Goal: Task Accomplishment & Management: Use online tool/utility

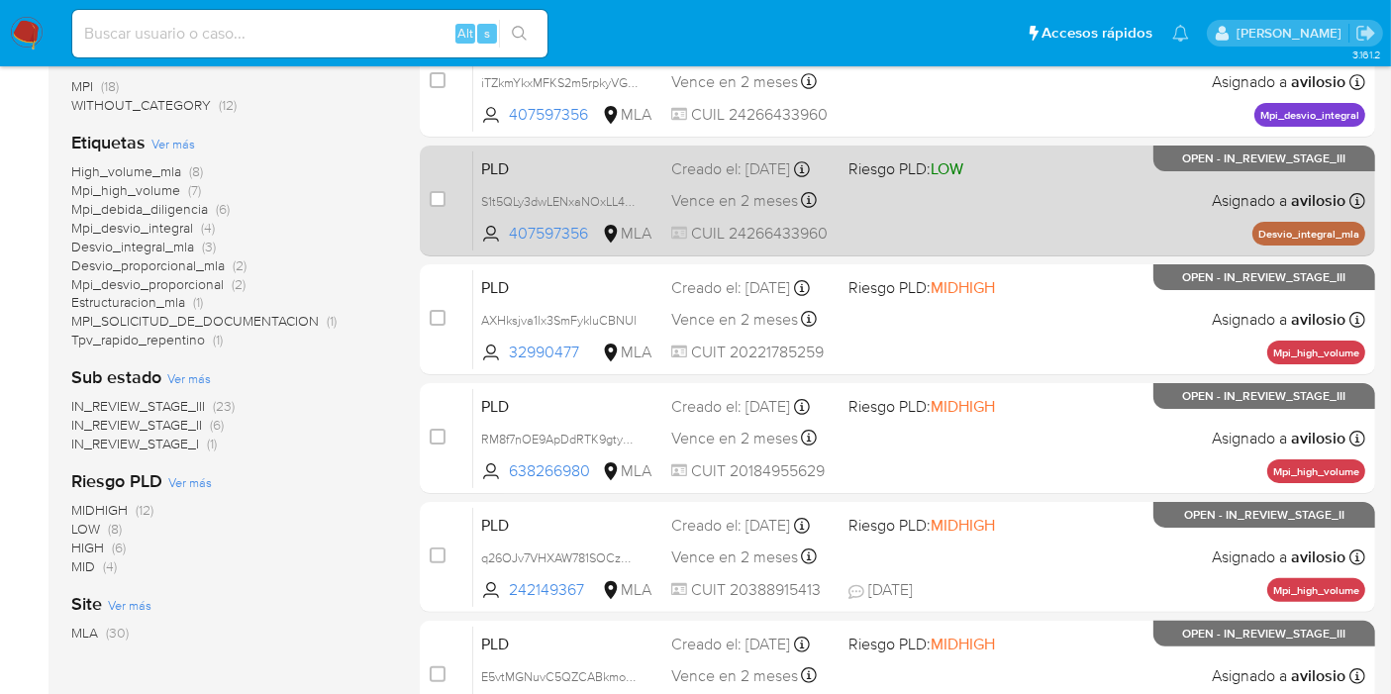
scroll to position [110, 0]
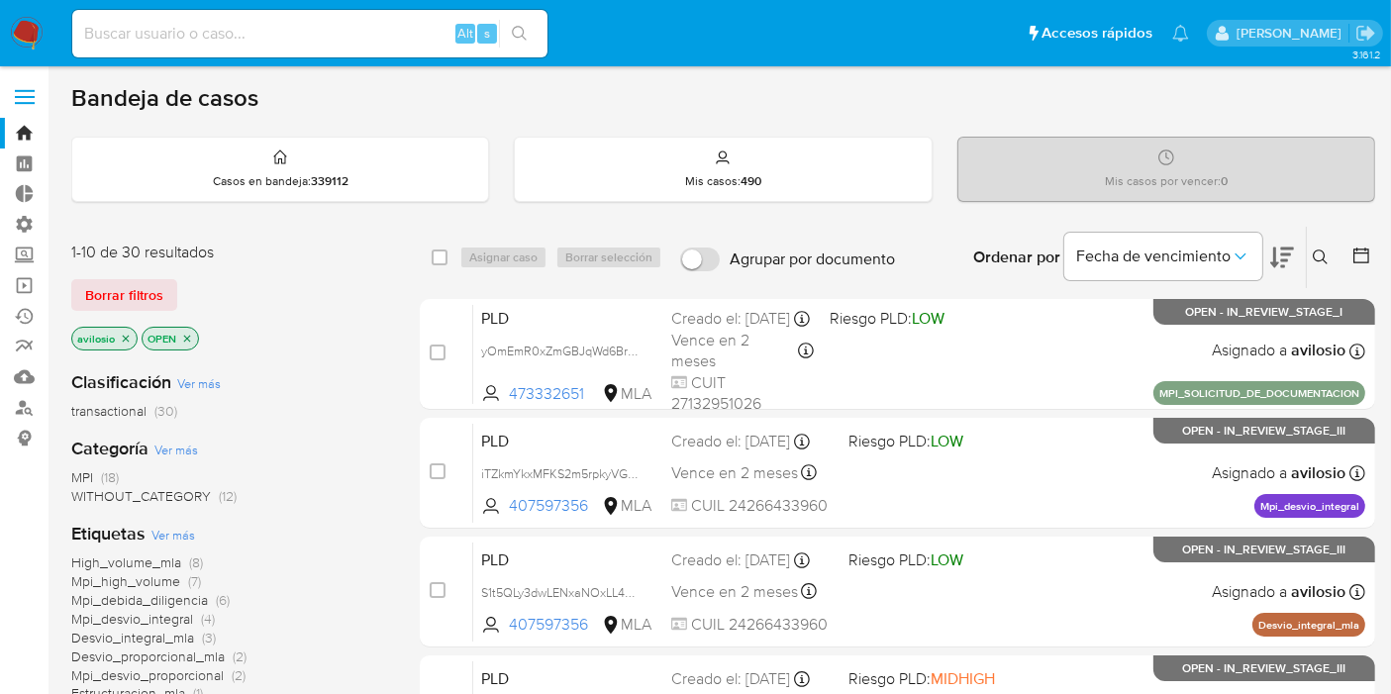
click at [257, 59] on div "Alt s" at bounding box center [309, 33] width 475 height 55
click at [262, 48] on div "Alt s" at bounding box center [309, 34] width 475 height 48
click at [269, 39] on input at bounding box center [309, 34] width 475 height 26
paste input "id DCkhXIsOHXWjB0BeCXOIL3h1"
type input "id DCkhXIsOHXWjB0BeCXOIL3h1"
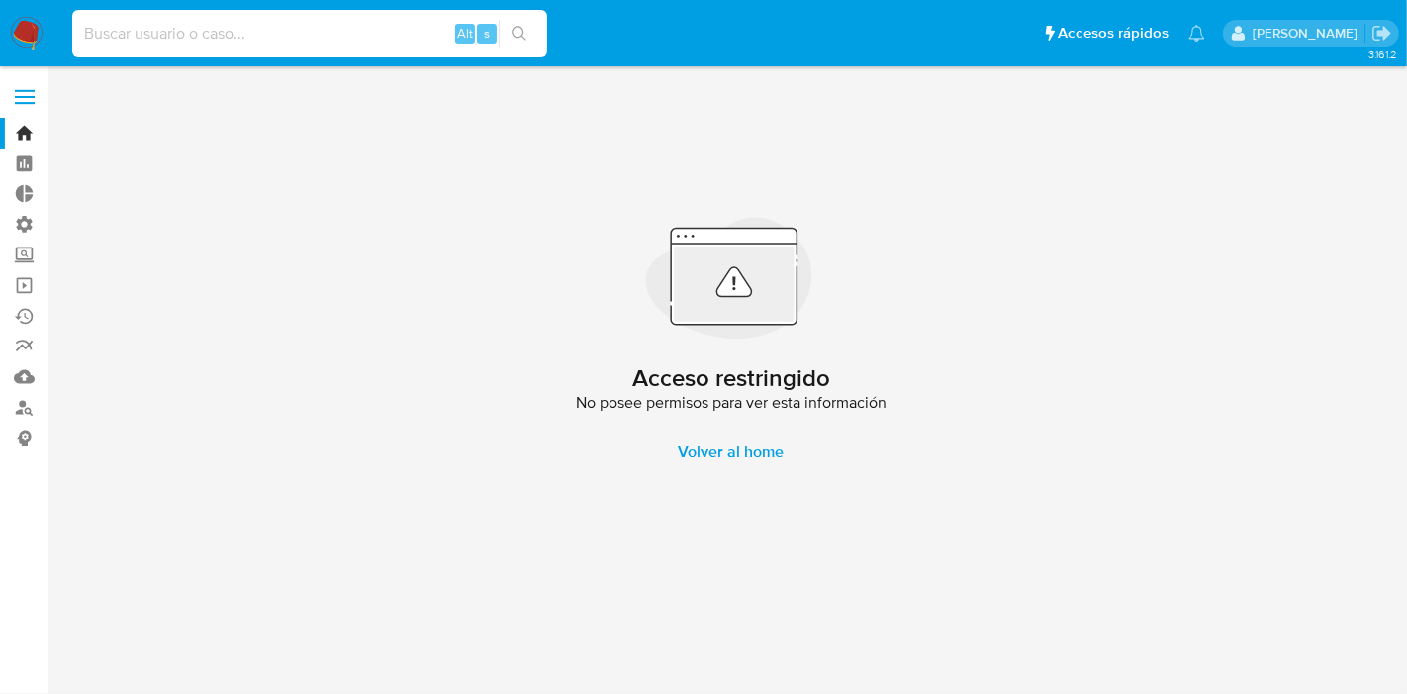
click at [269, 39] on input at bounding box center [309, 34] width 475 height 26
paste input "id DCkhXIsOHXWjB0BeCXOIL3h1"
drag, startPoint x: 107, startPoint y: 32, endPoint x: 0, endPoint y: 45, distance: 107.7
click at [0, 45] on nav "Pausado Ver notificaciones id DCkhXIsOHXWjB0BeCXOIL3h1 Alt s Accesos rápidos Pr…" at bounding box center [703, 33] width 1407 height 66
type input "DCkhXIsOHXWjB0BeCXOIL3h1"
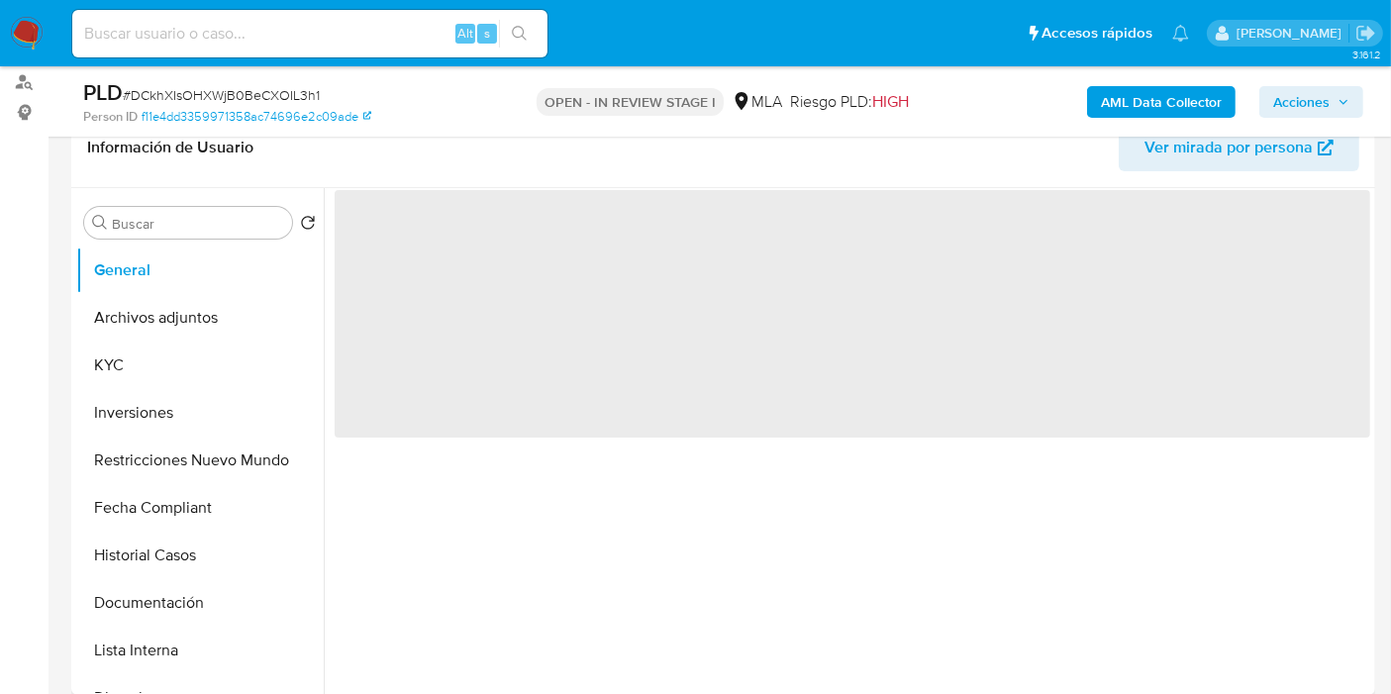
scroll to position [439, 0]
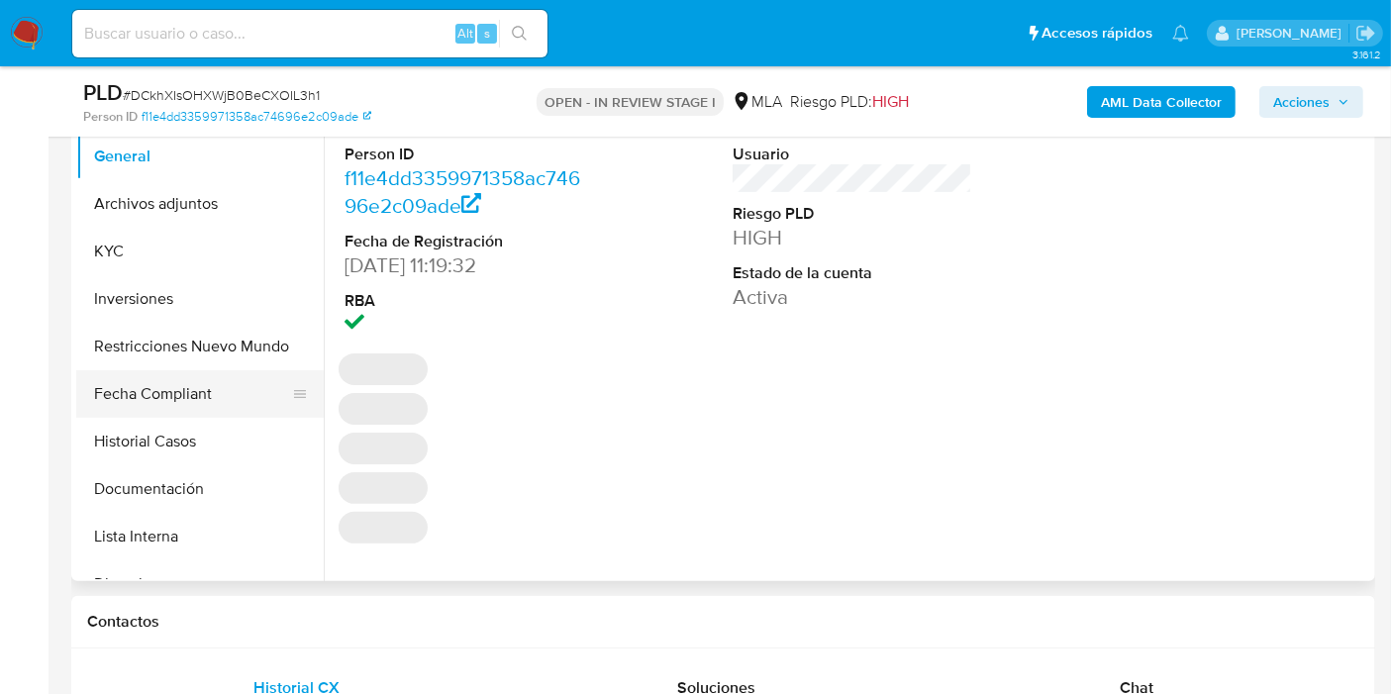
select select "10"
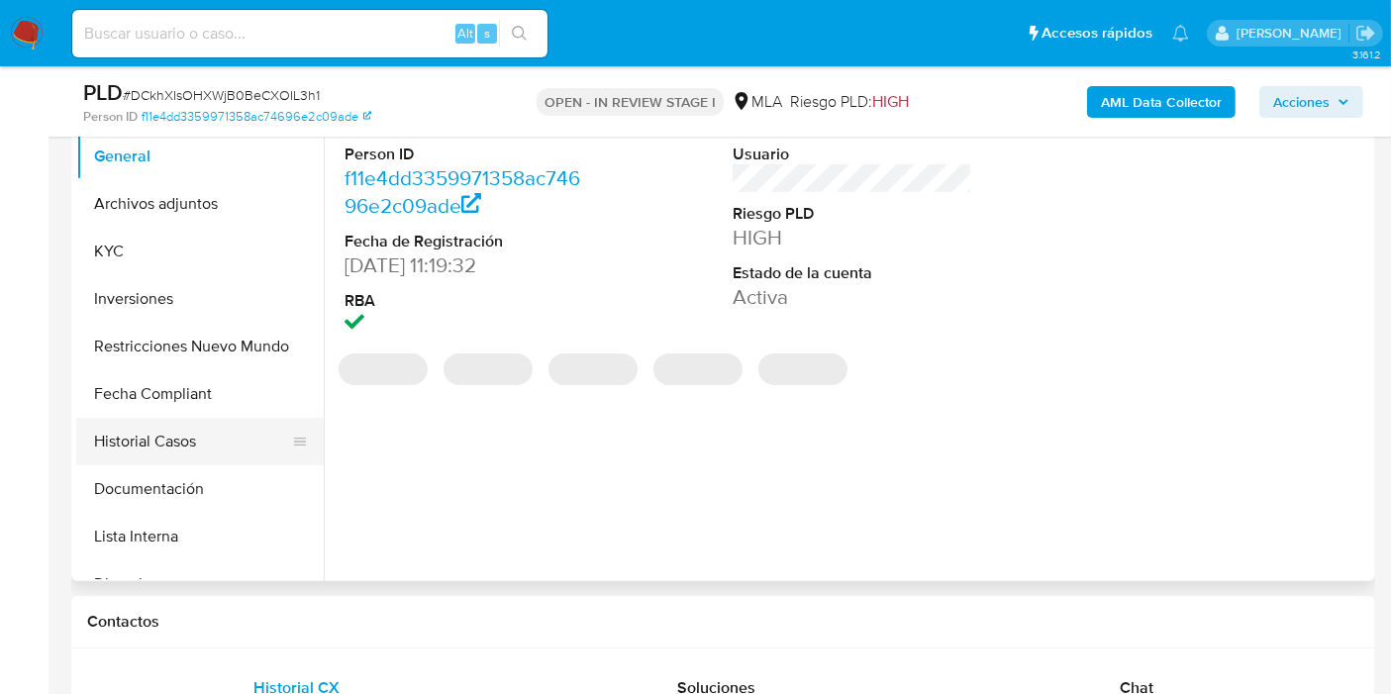
click at [167, 437] on button "Historial Casos" at bounding box center [192, 442] width 232 height 48
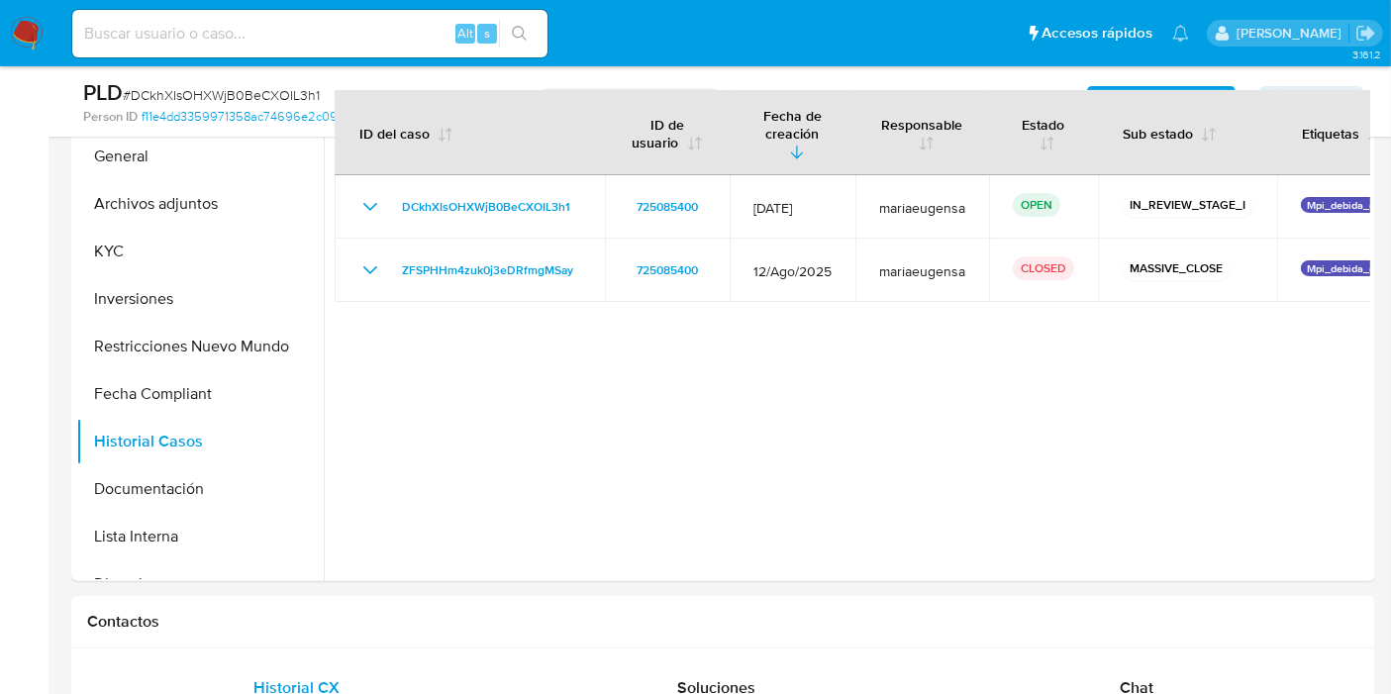
click at [363, 18] on div "Alt s" at bounding box center [309, 34] width 475 height 48
click at [360, 21] on input at bounding box center [309, 34] width 475 height 26
paste input "id ZlYXnhbtIsj6p2bA5WPxYHqZ"
drag, startPoint x: 101, startPoint y: 30, endPoint x: 36, endPoint y: 54, distance: 69.9
click at [37, 54] on nav "Pausado Ver notificaciones id ZlYXnhbtIsj6p2bA5WPxYHqZ Alt s Accesos rápidos Pr…" at bounding box center [695, 33] width 1391 height 66
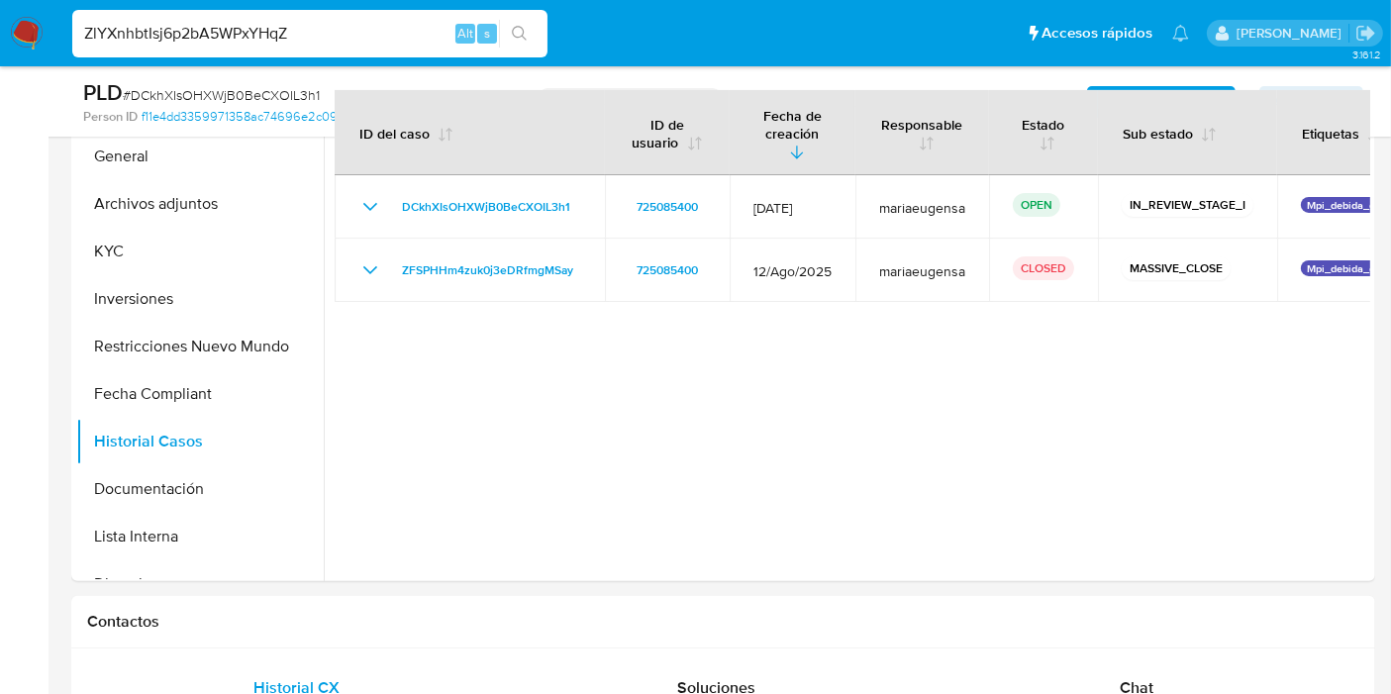
type input "ZlYXnhbtIsj6p2bA5WPxYHqZ"
click at [516, 48] on div "ZlYXnhbtIsj6p2bA5WPxYHqZ Alt s" at bounding box center [309, 34] width 475 height 48
click at [529, 35] on button "search-icon" at bounding box center [519, 34] width 41 height 28
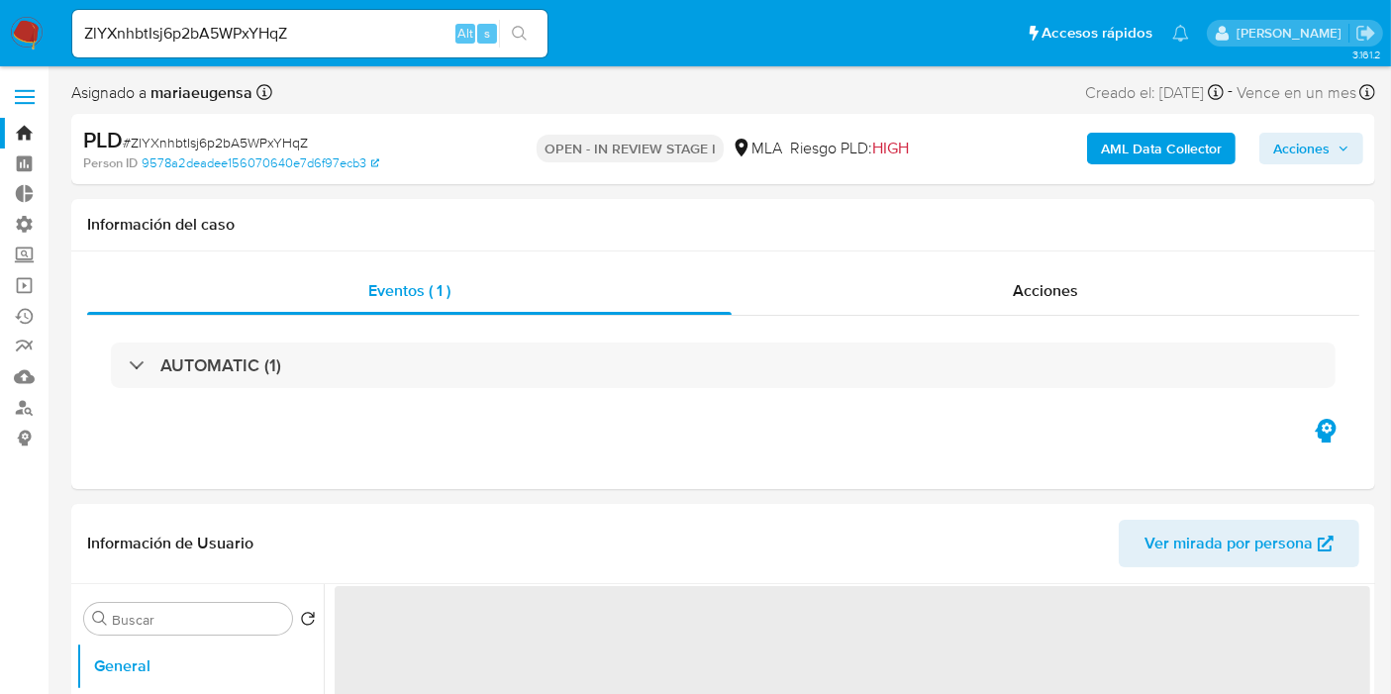
select select "10"
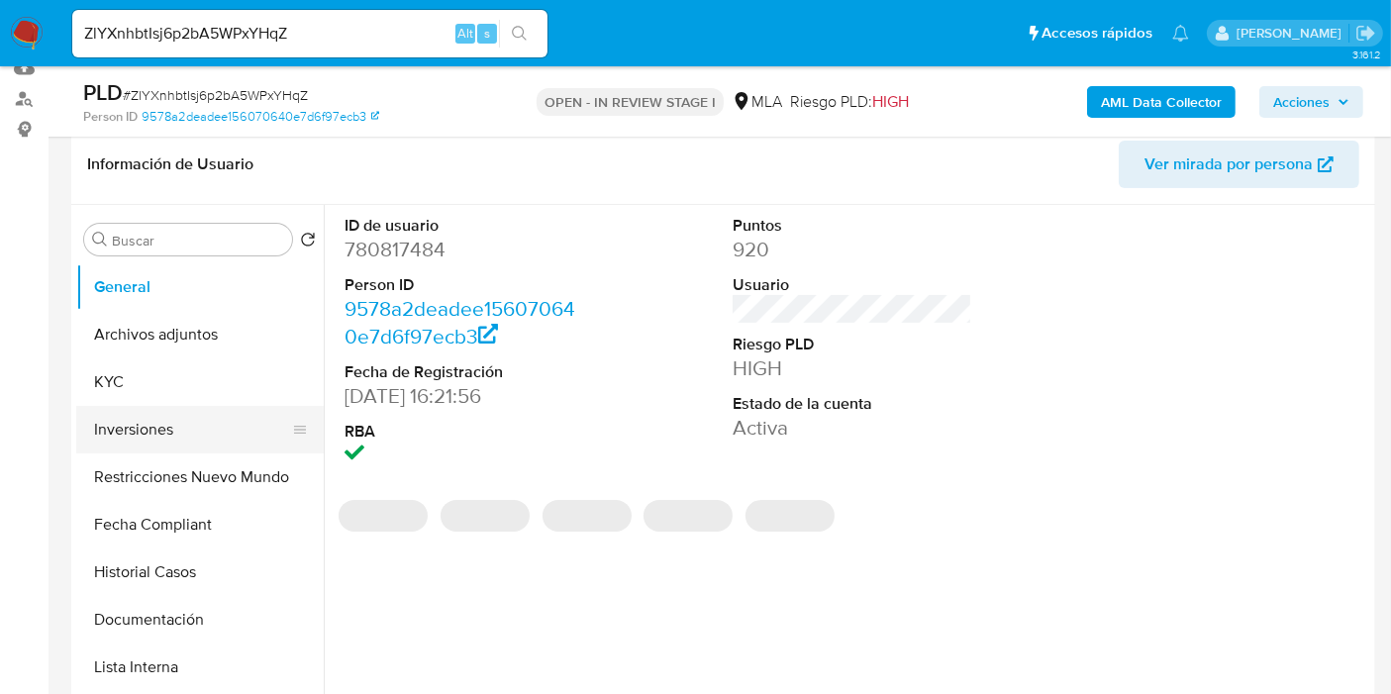
scroll to position [330, 0]
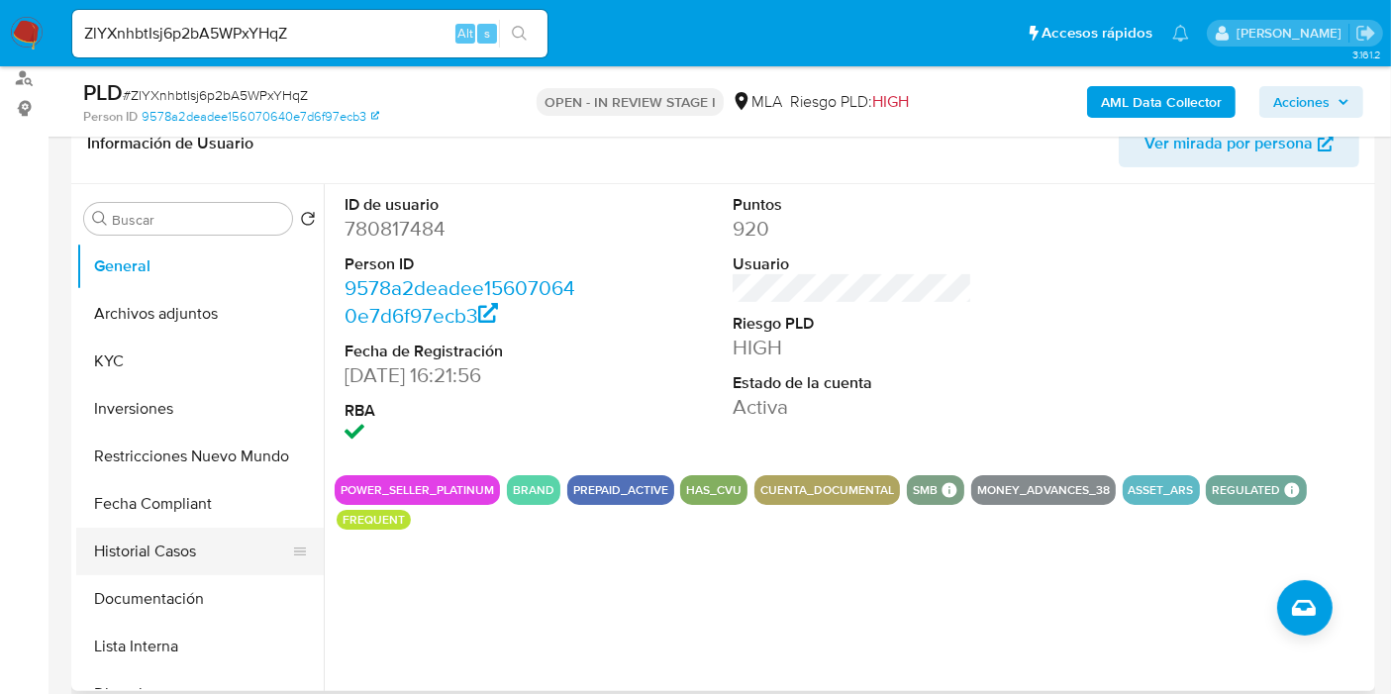
click at [189, 548] on button "Historial Casos" at bounding box center [192, 552] width 232 height 48
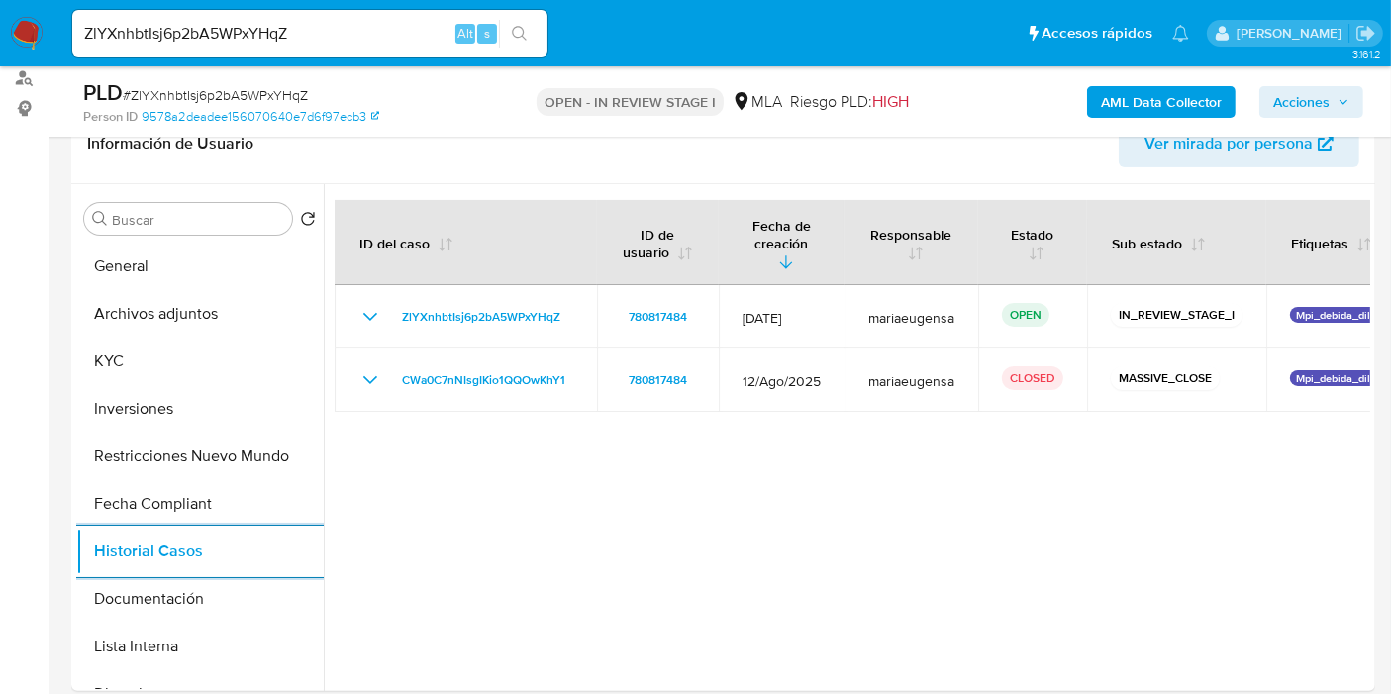
click at [314, 24] on input "ZlYXnhbtIsj6p2bA5WPxYHqZ" at bounding box center [309, 34] width 475 height 26
paste input "id 8GiFONvzvGS7L3Rcov26tvo9"
drag, startPoint x: 104, startPoint y: 40, endPoint x: 9, endPoint y: 27, distance: 95.9
click at [10, 27] on nav "Pausado Ver notificaciones id 8GiFONvzvGS7L3Rcov26tvo9 Alt s Accesos rápidos Pr…" at bounding box center [695, 33] width 1391 height 66
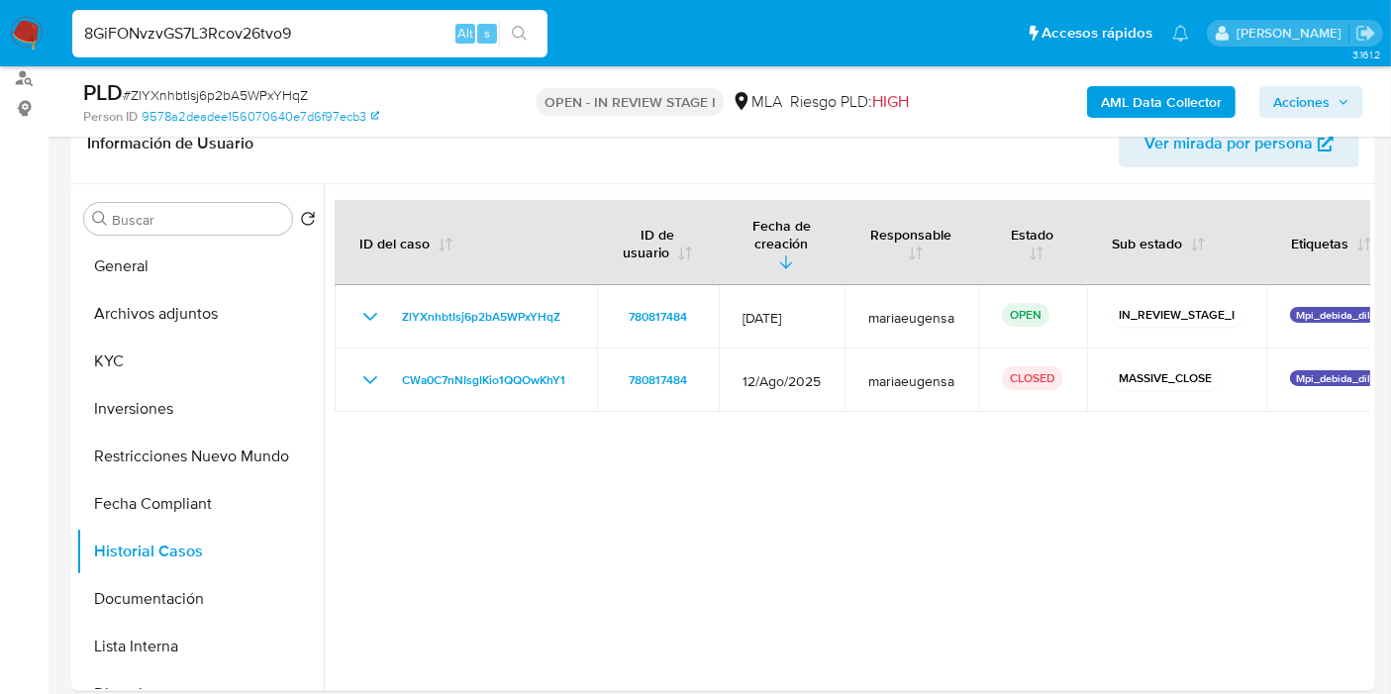
type input "8GiFONvzvGS7L3Rcov26tvo9"
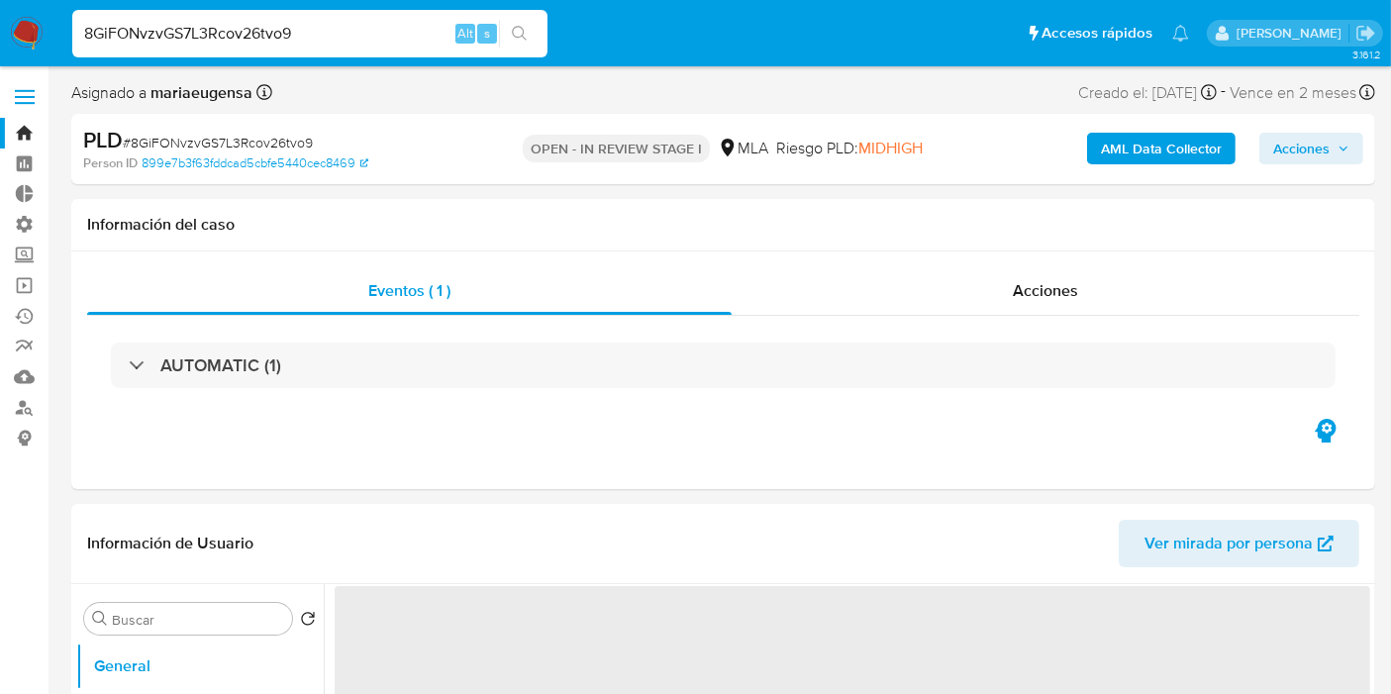
select select "10"
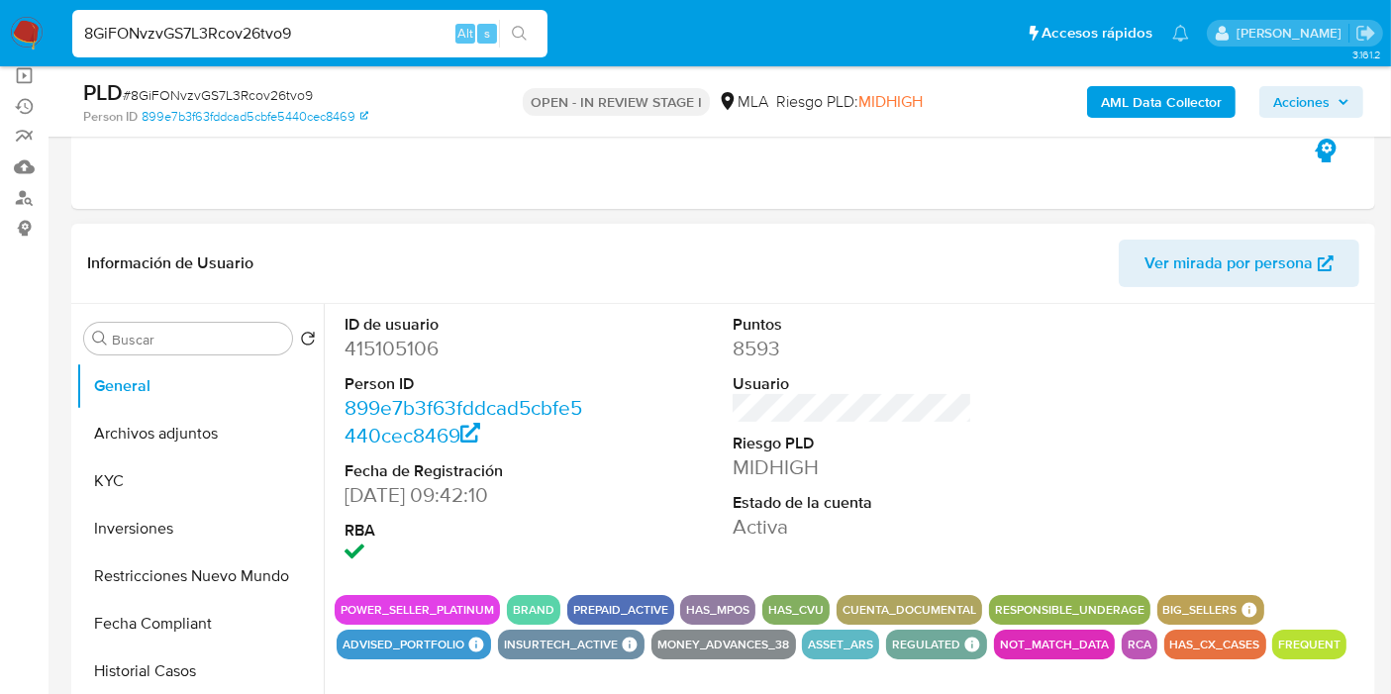
scroll to position [439, 0]
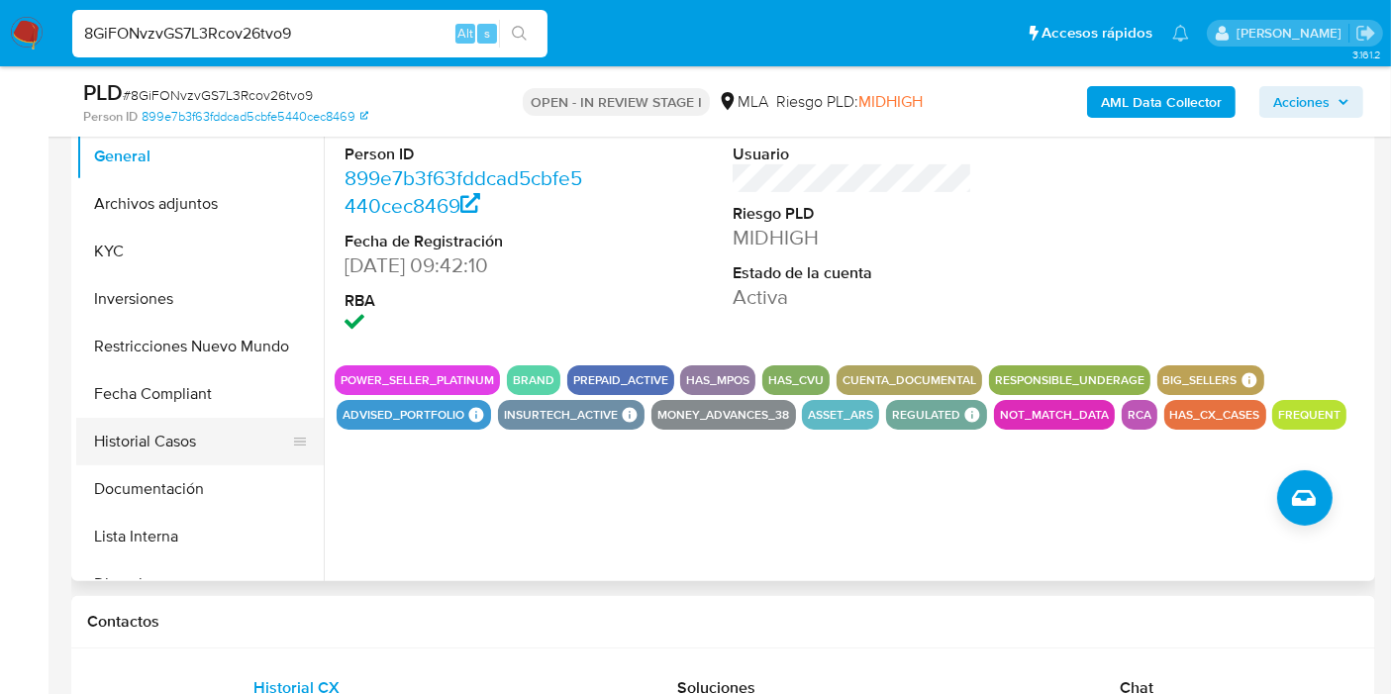
click at [195, 435] on button "Historial Casos" at bounding box center [192, 442] width 232 height 48
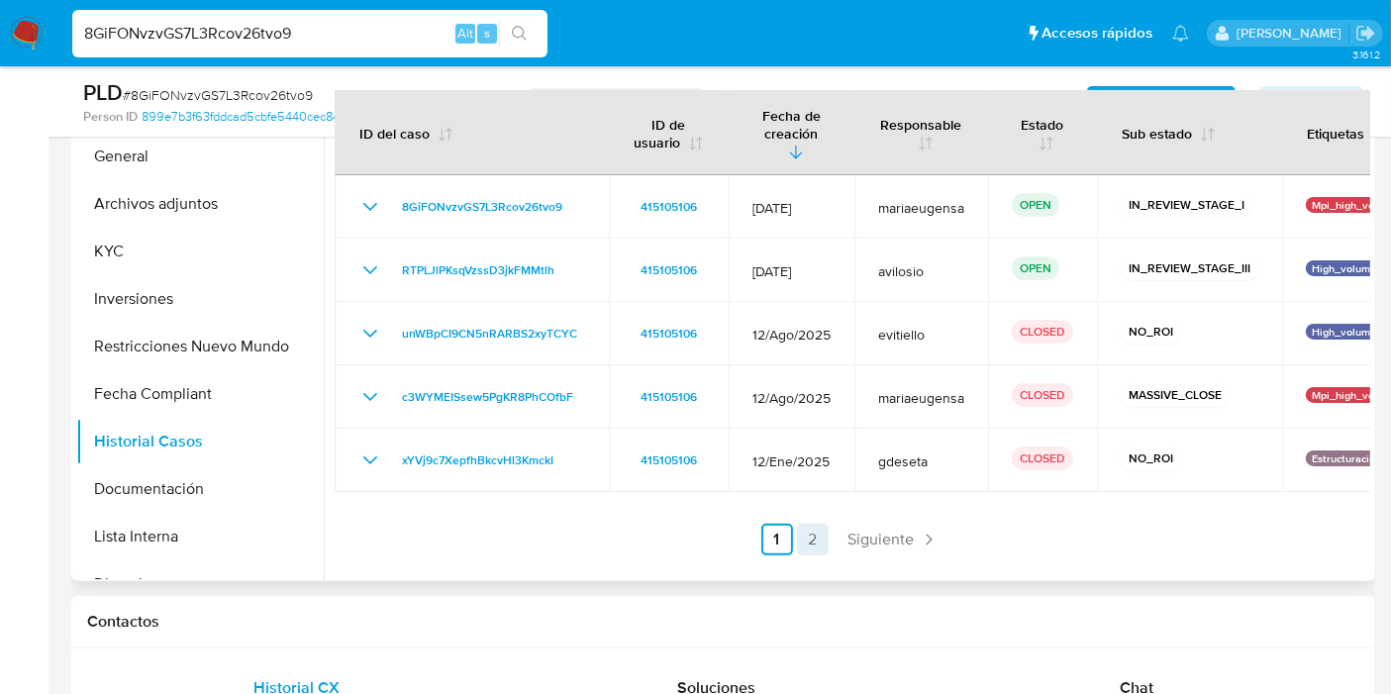
click at [817, 526] on link "2" at bounding box center [813, 540] width 32 height 32
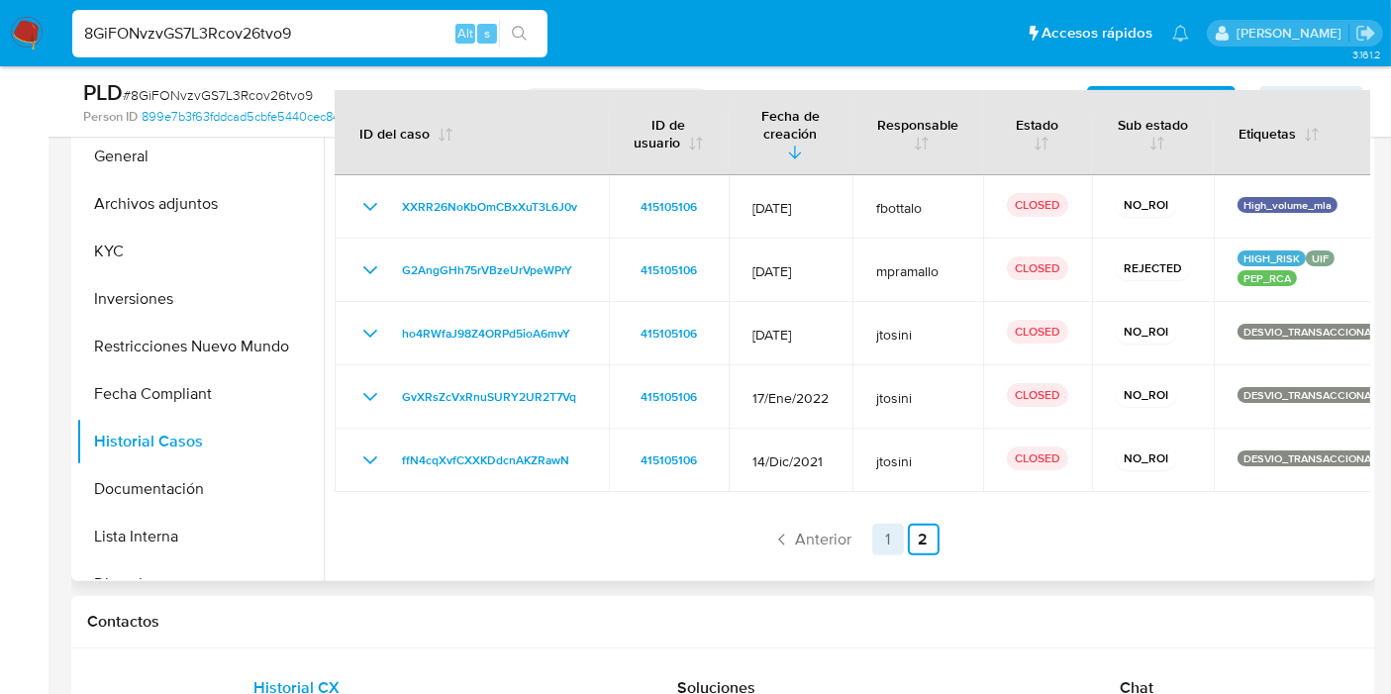
click at [882, 528] on link "1" at bounding box center [888, 540] width 32 height 32
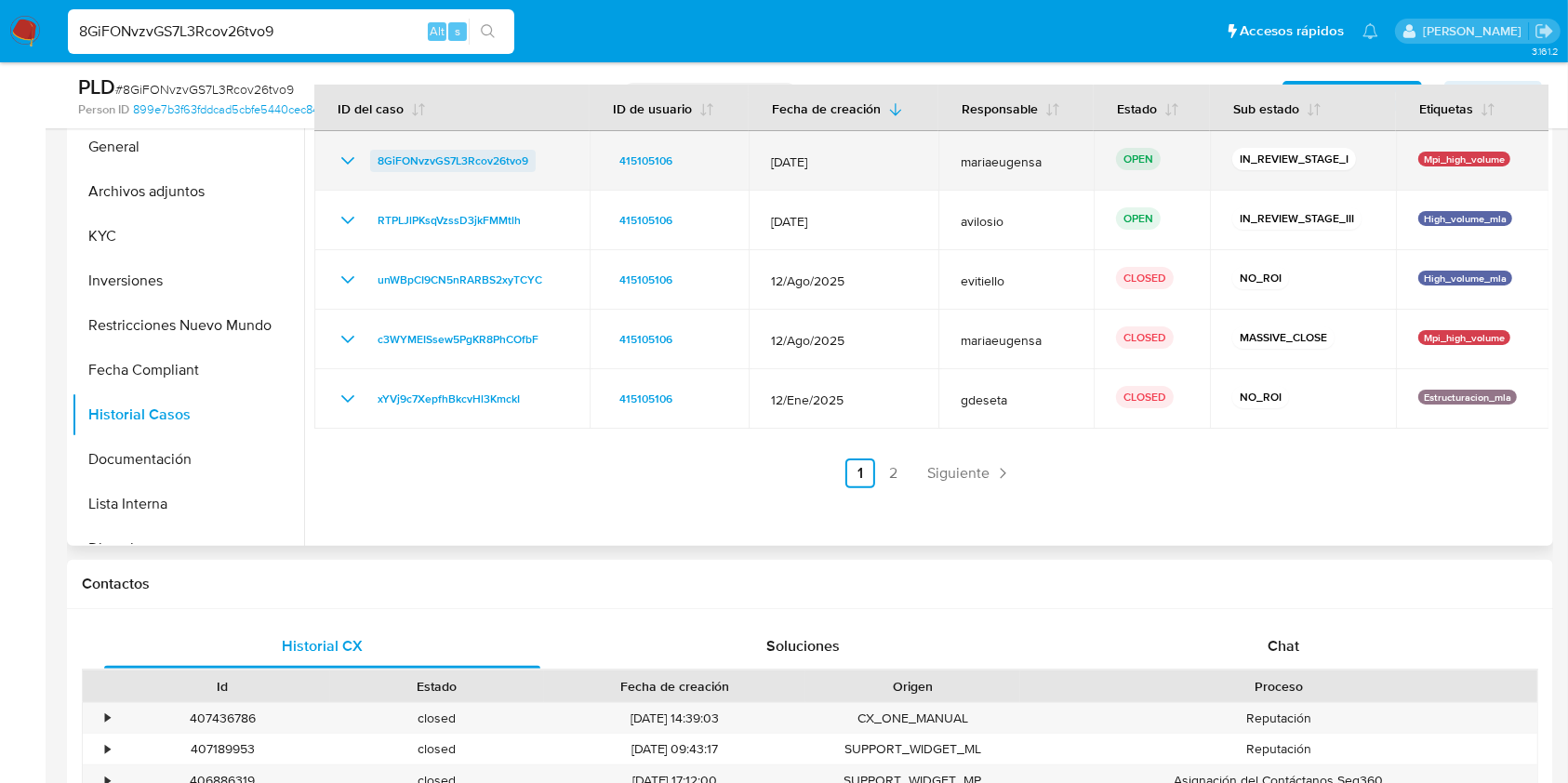
drag, startPoint x: 556, startPoint y: 155, endPoint x: 378, endPoint y: 167, distance: 178.4
click at [378, 167] on div "8GiFONvzvGS7L3Rcov26tvo9" at bounding box center [451, 161] width 230 height 23
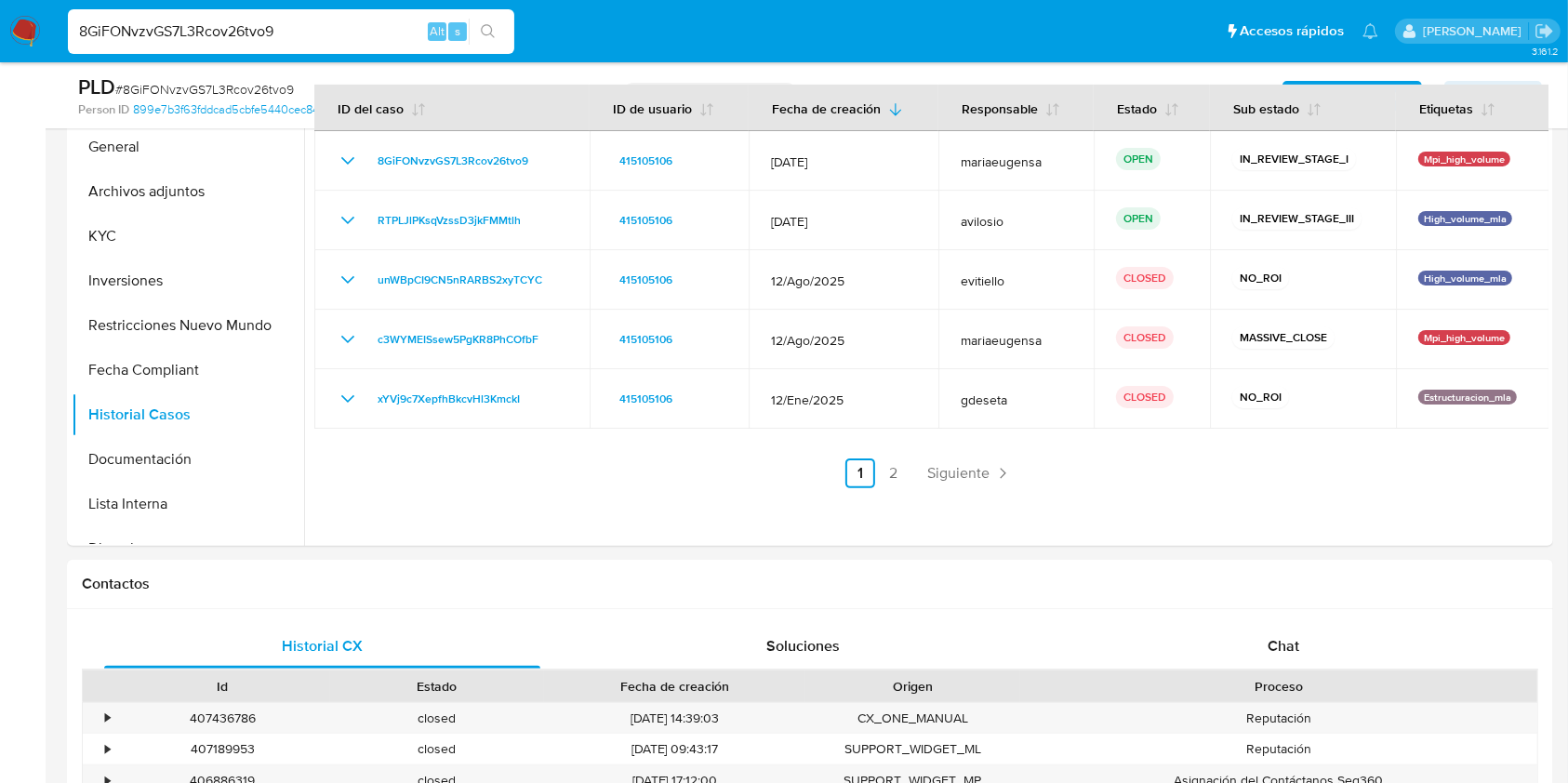
click at [335, 14] on div "8GiFONvzvGS7L3Rcov26tvo9 Alt s" at bounding box center [290, 32] width 446 height 45
click at [328, 23] on input "8GiFONvzvGS7L3Rcov26tvo9" at bounding box center [290, 32] width 446 height 24
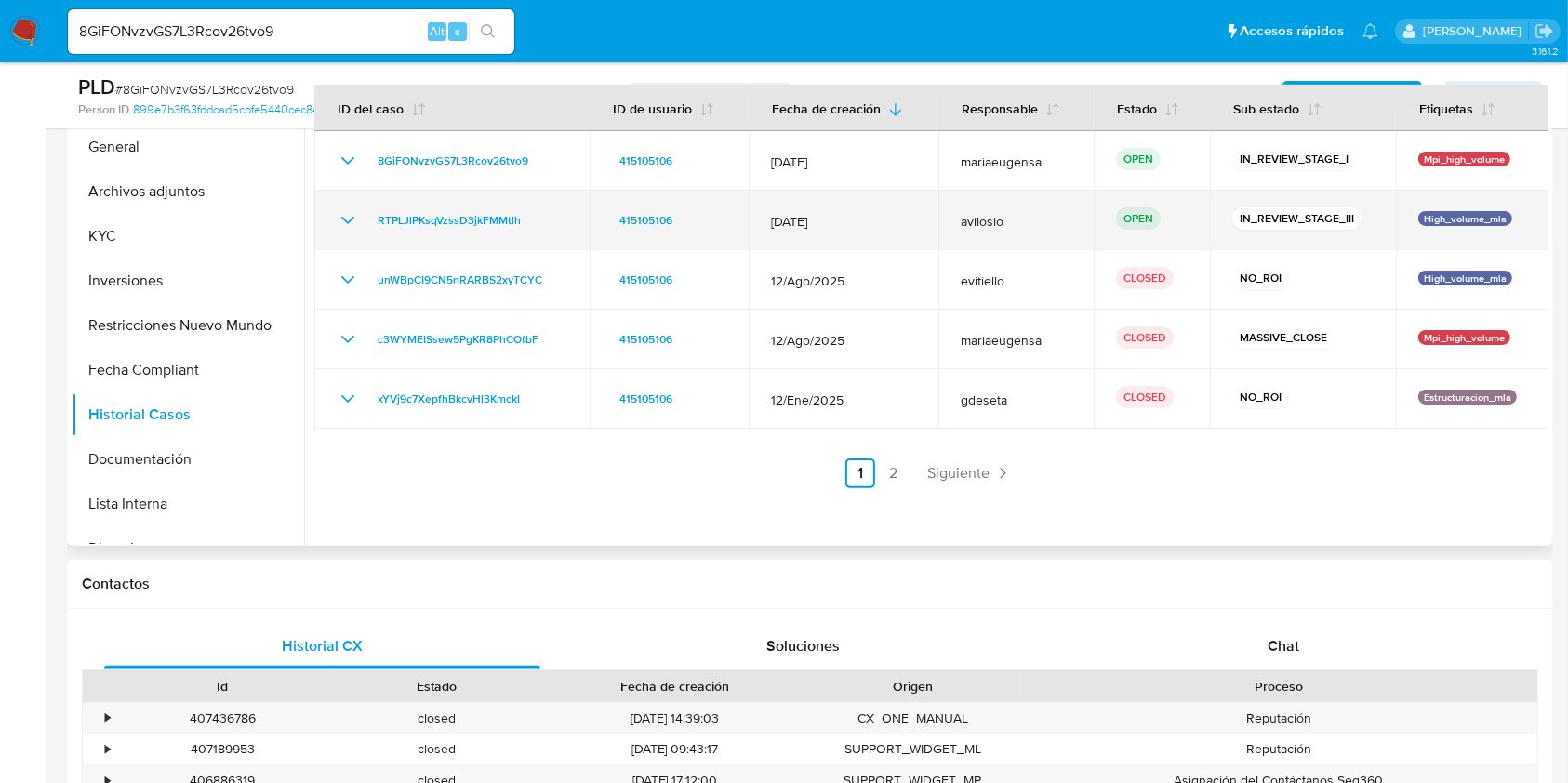
drag, startPoint x: 551, startPoint y: 219, endPoint x: 420, endPoint y: 237, distance: 132.2
click at [354, 241] on td "RTPLJlPKsqVzssD3jkFMMtlh" at bounding box center [452, 220] width 275 height 59
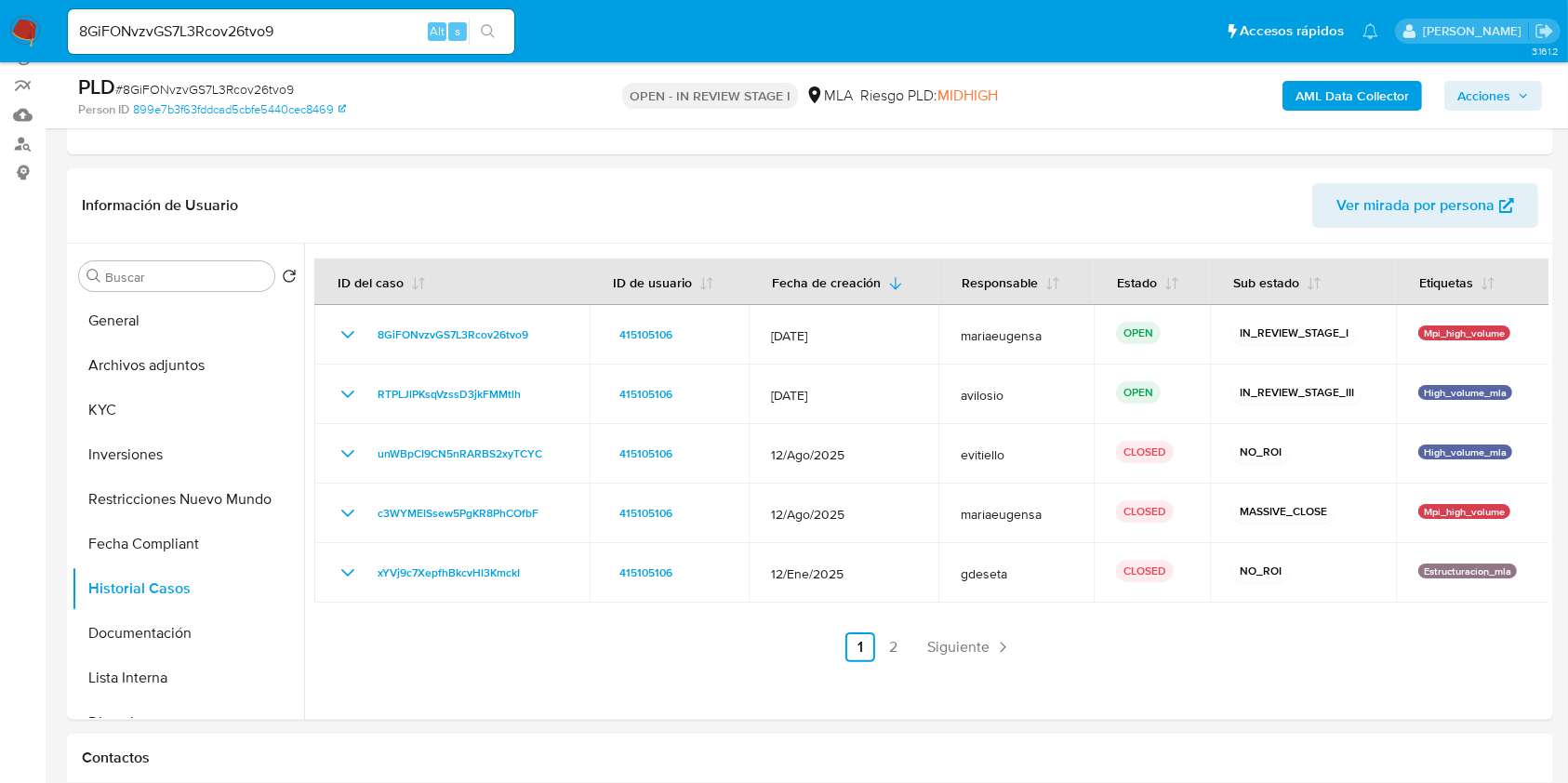
scroll to position [0, 0]
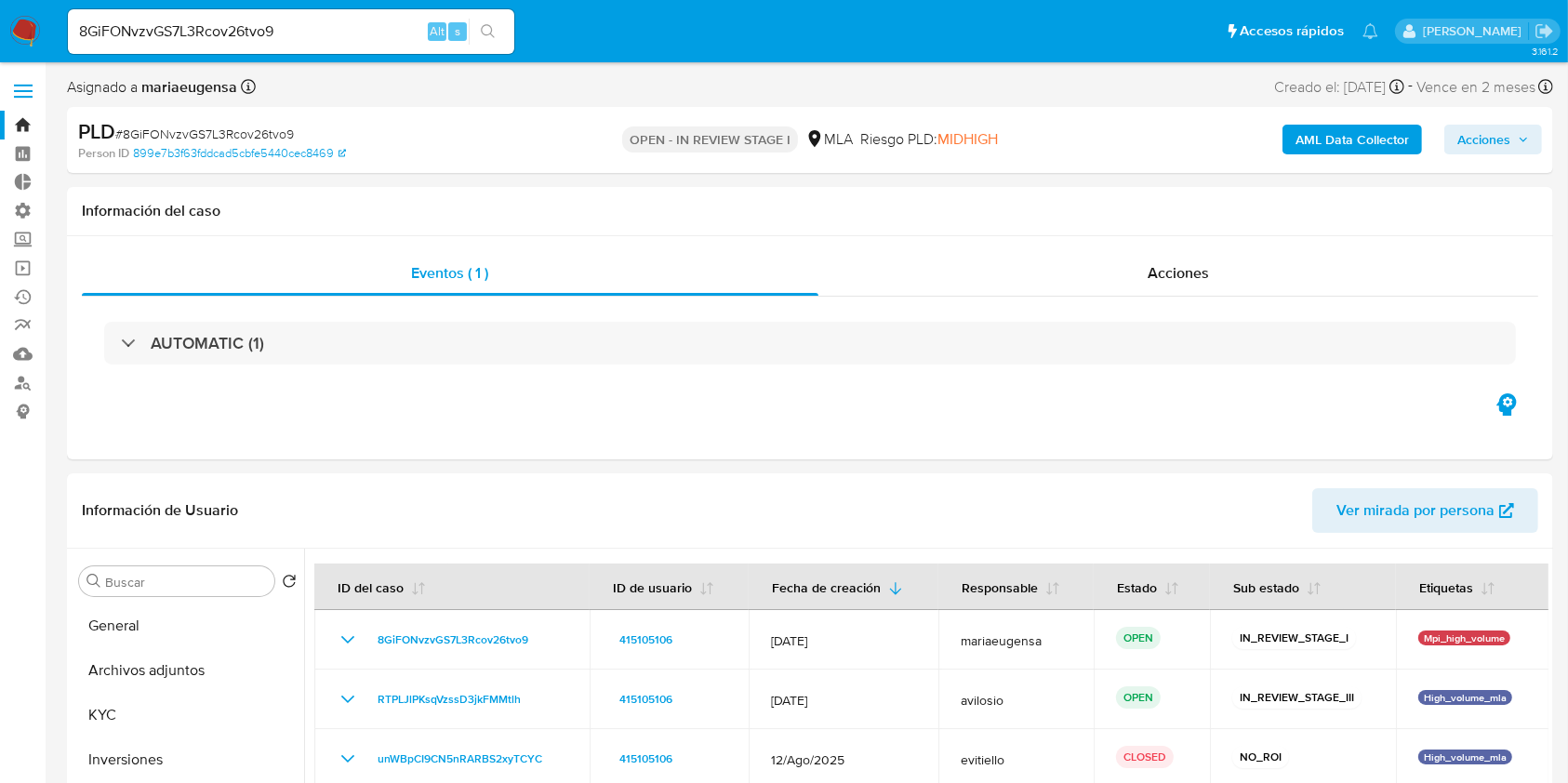
click at [1321, 131] on span "Acciones" at bounding box center [1483, 140] width 53 height 30
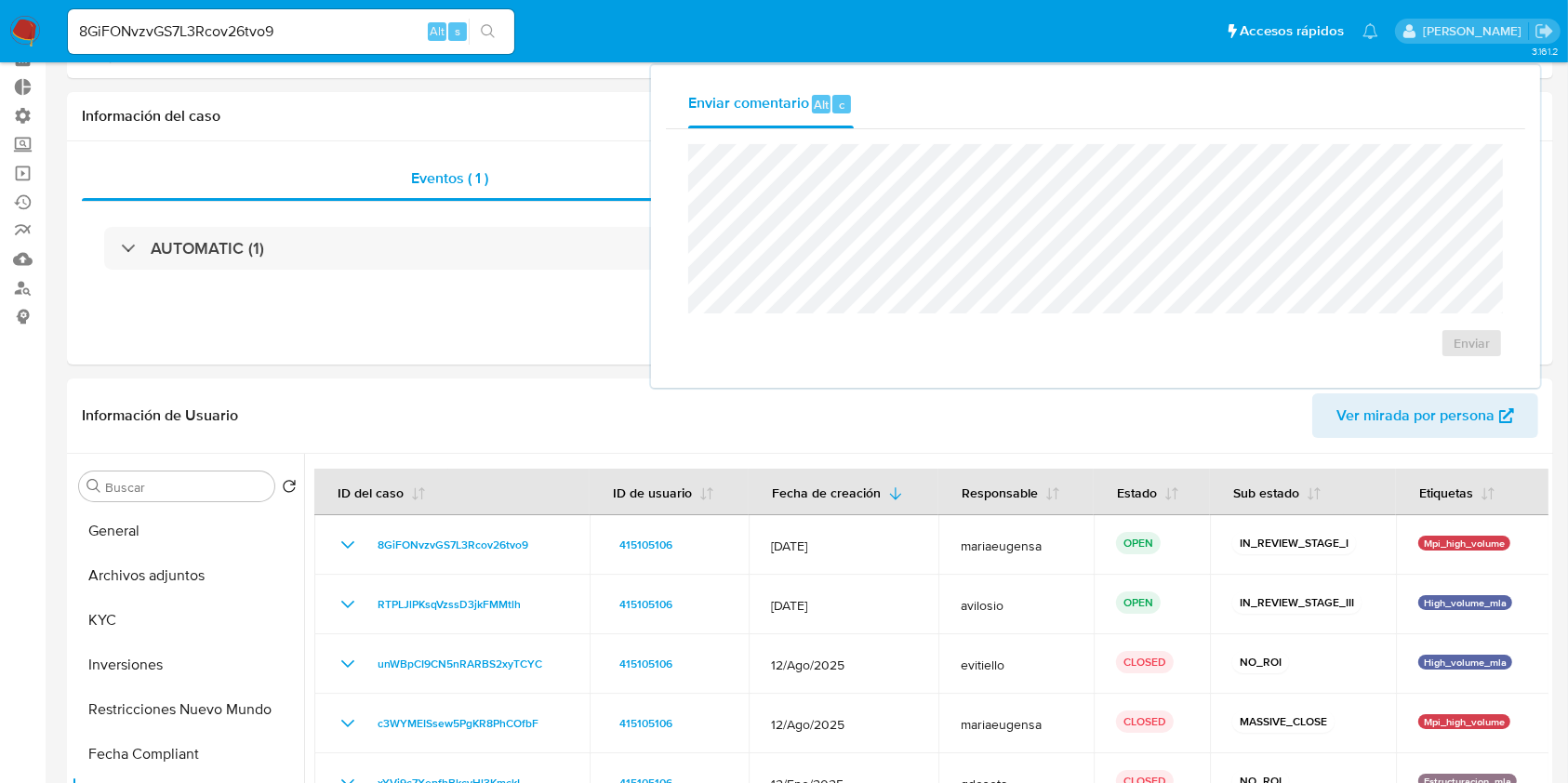
scroll to position [124, 0]
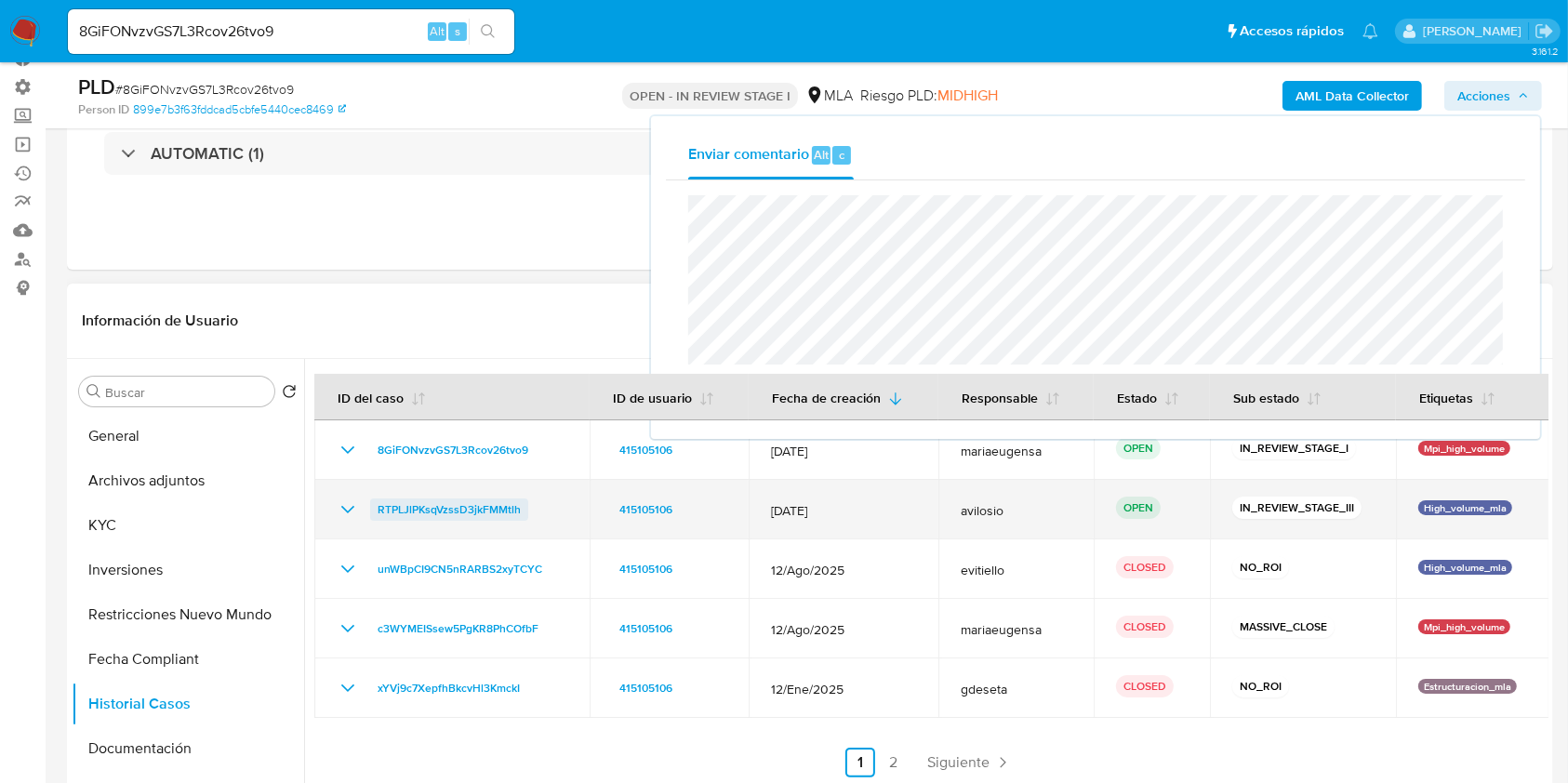
click at [442, 512] on span "RTPLJlPKsqVzssD3jkFMMtlh" at bounding box center [449, 509] width 143 height 23
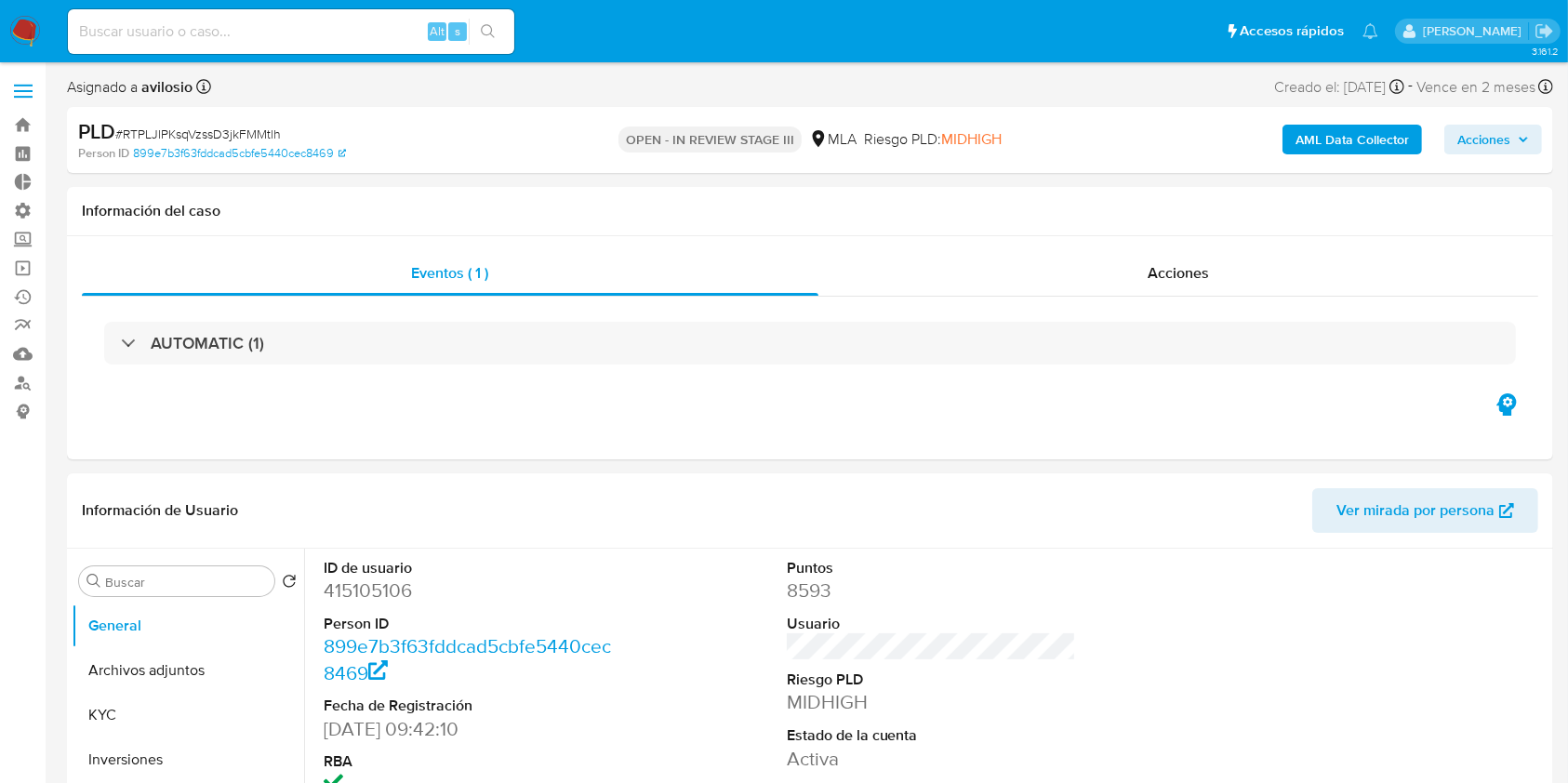
select select "10"
click at [1531, 152] on button "Acciones" at bounding box center [1493, 140] width 98 height 30
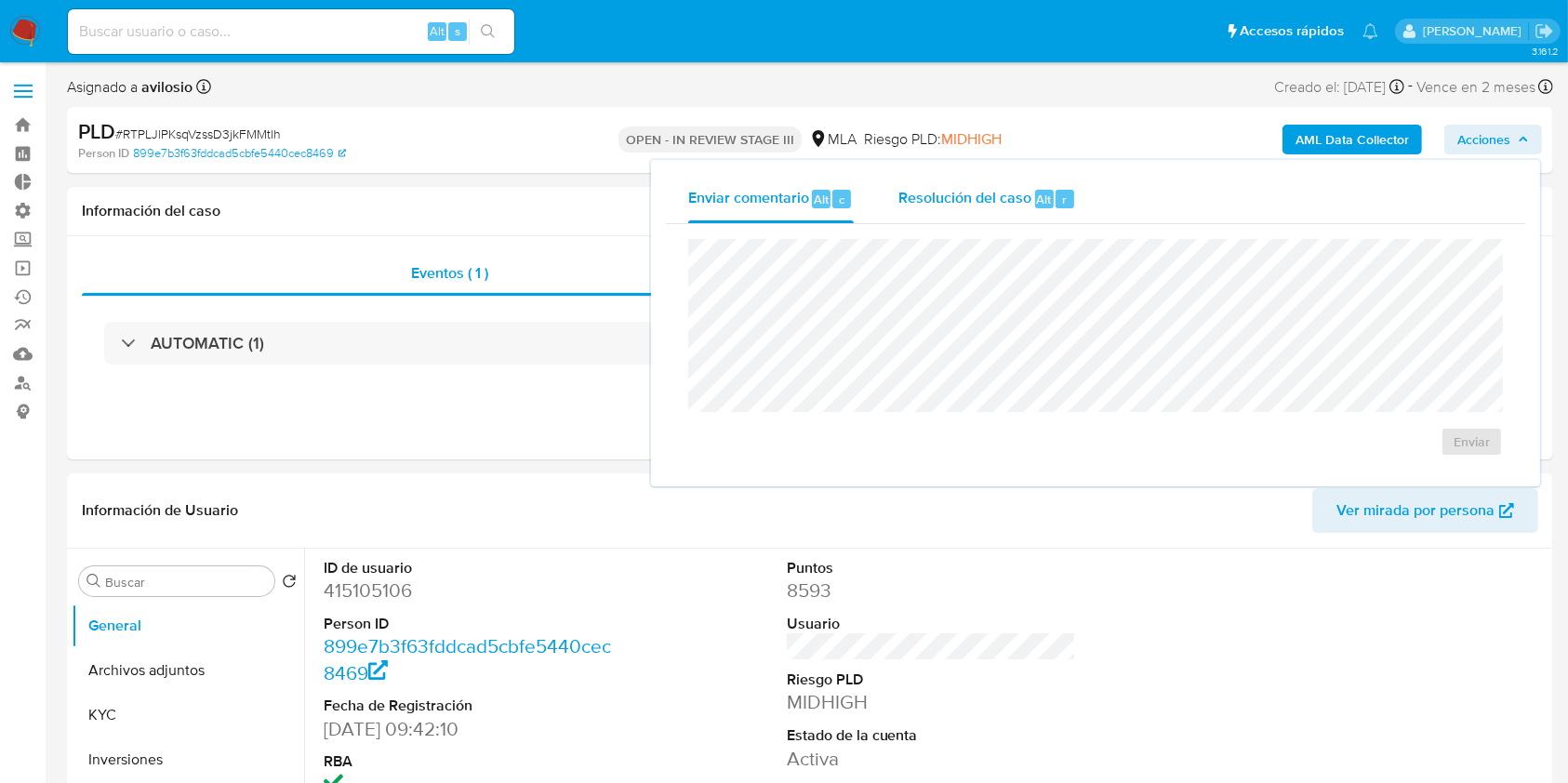
click at [1020, 218] on div "Resolución del caso Alt r" at bounding box center [986, 198] width 178 height 48
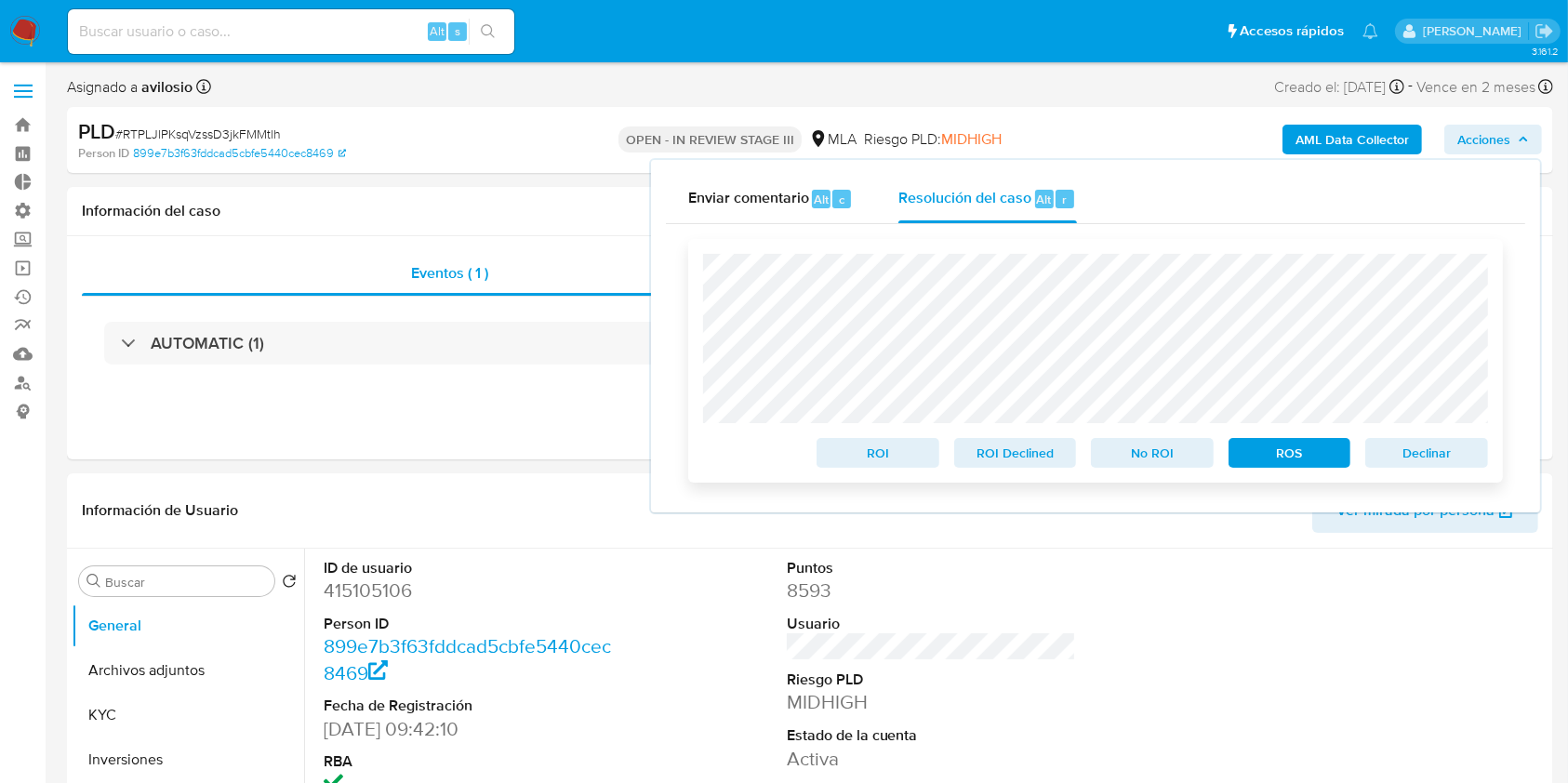
click at [1447, 450] on span "Declinar" at bounding box center [1426, 453] width 97 height 26
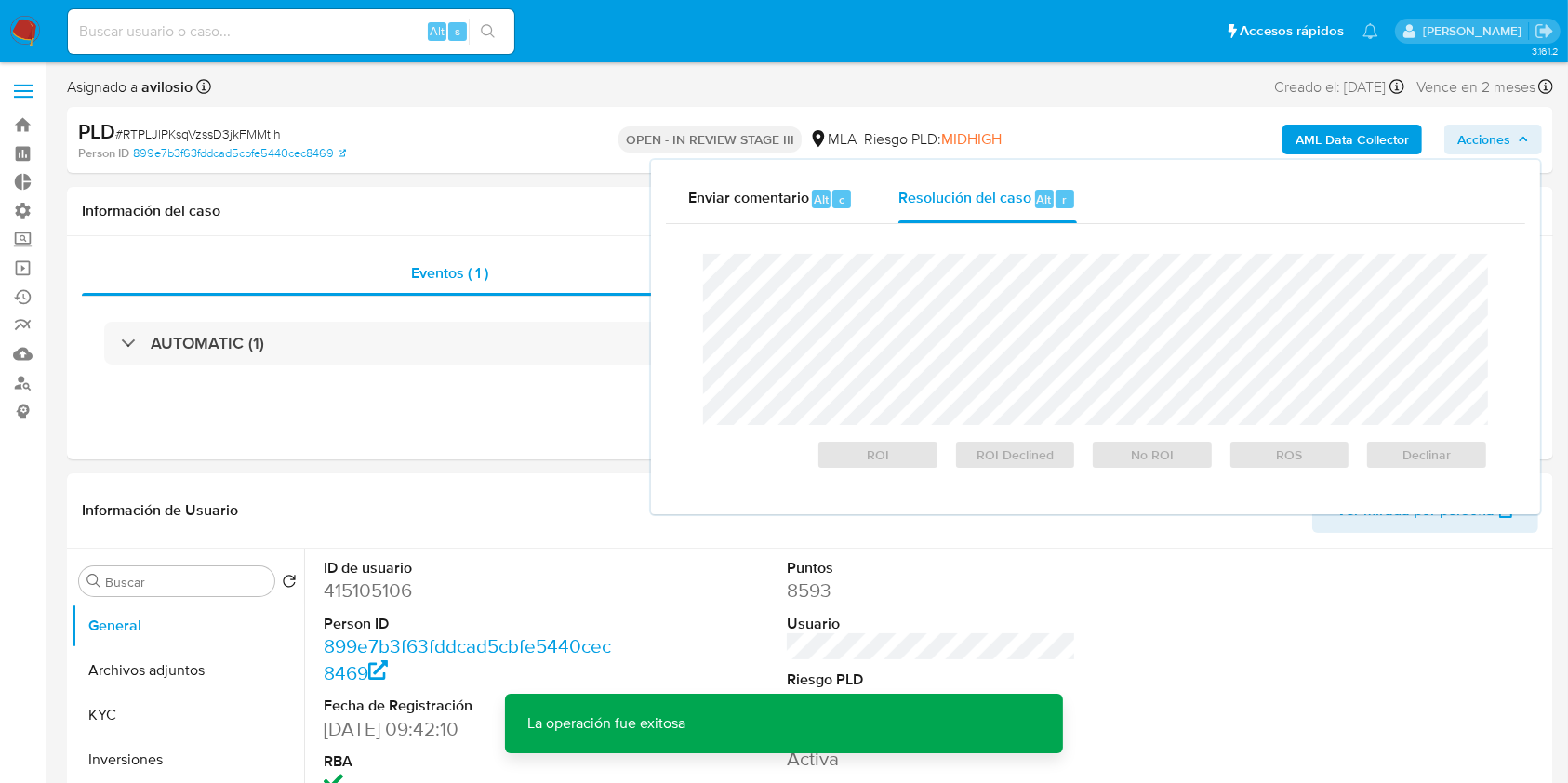
drag, startPoint x: 434, startPoint y: 150, endPoint x: 382, endPoint y: 164, distance: 53.9
click at [404, 158] on div "Person ID 899e7b3f63fddcad5cbfe5440cec8469" at bounding box center [319, 153] width 483 height 17
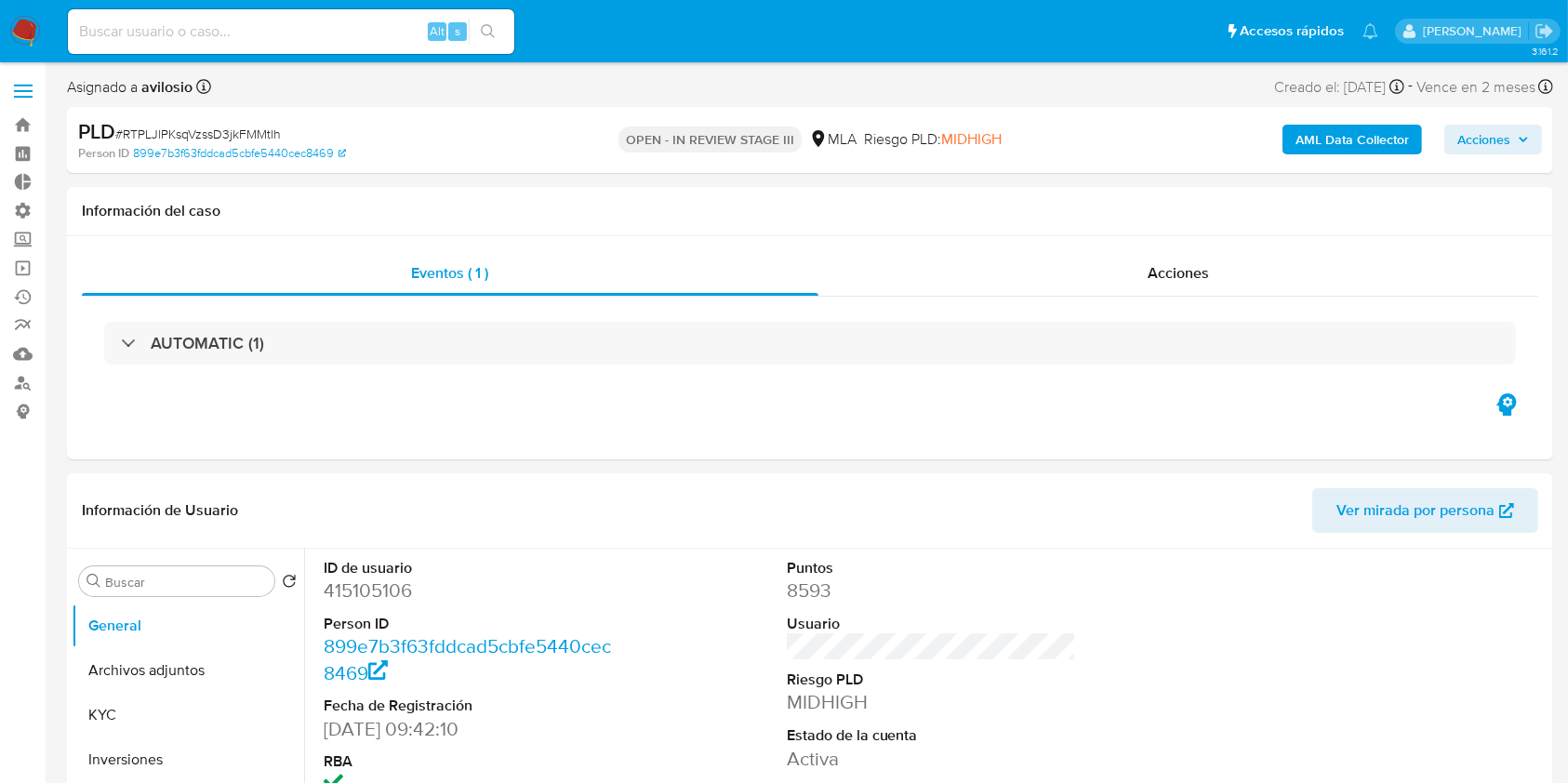
click at [156, 30] on input at bounding box center [290, 32] width 446 height 24
paste input "8GiFONvzvGS7L3Rcov26tvo9"
type input "8GiFONvzvGS7L3Rcov26tvo9"
click at [32, 19] on img at bounding box center [25, 32] width 32 height 32
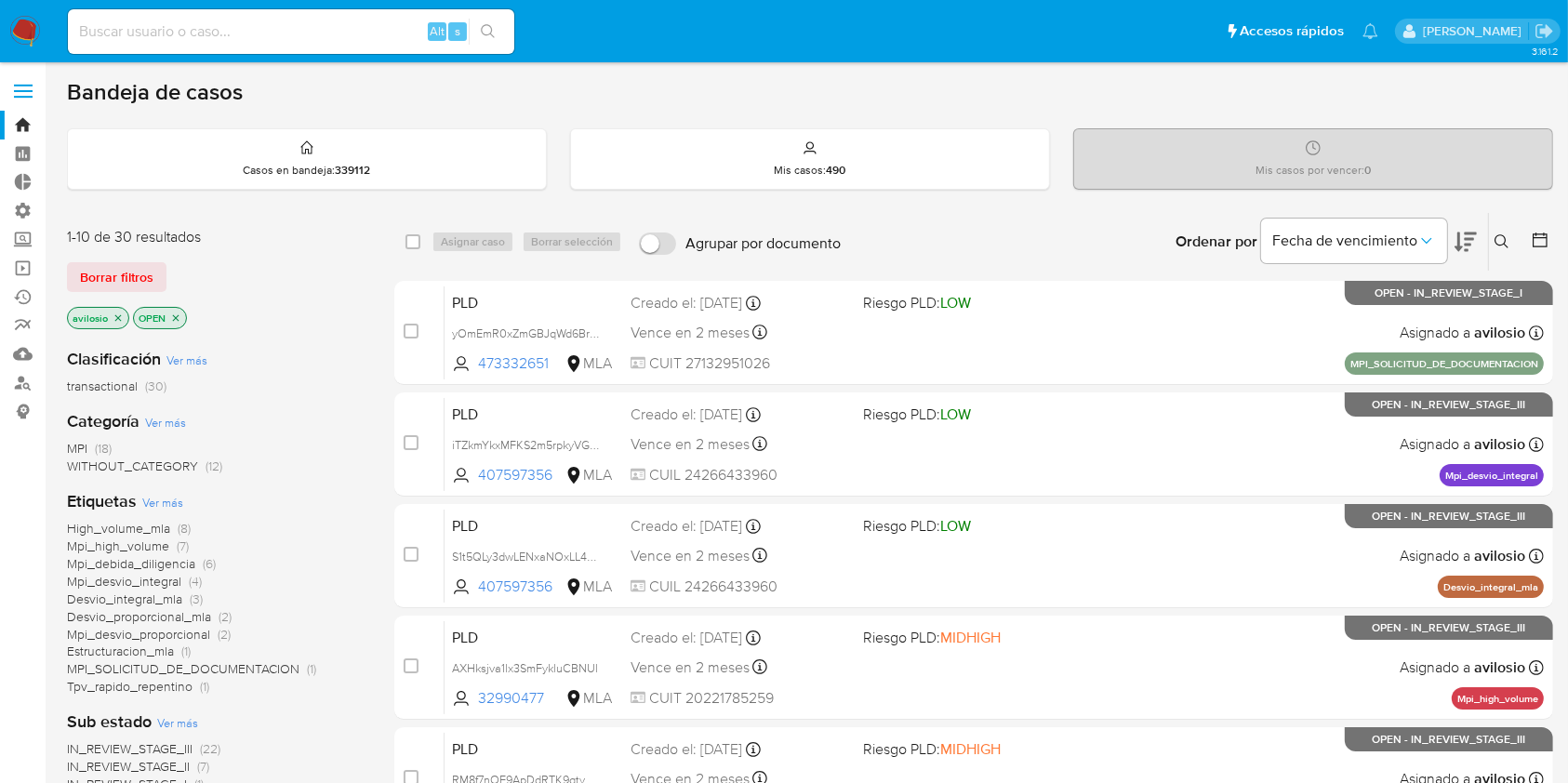
click at [1504, 239] on icon at bounding box center [1502, 242] width 15 height 15
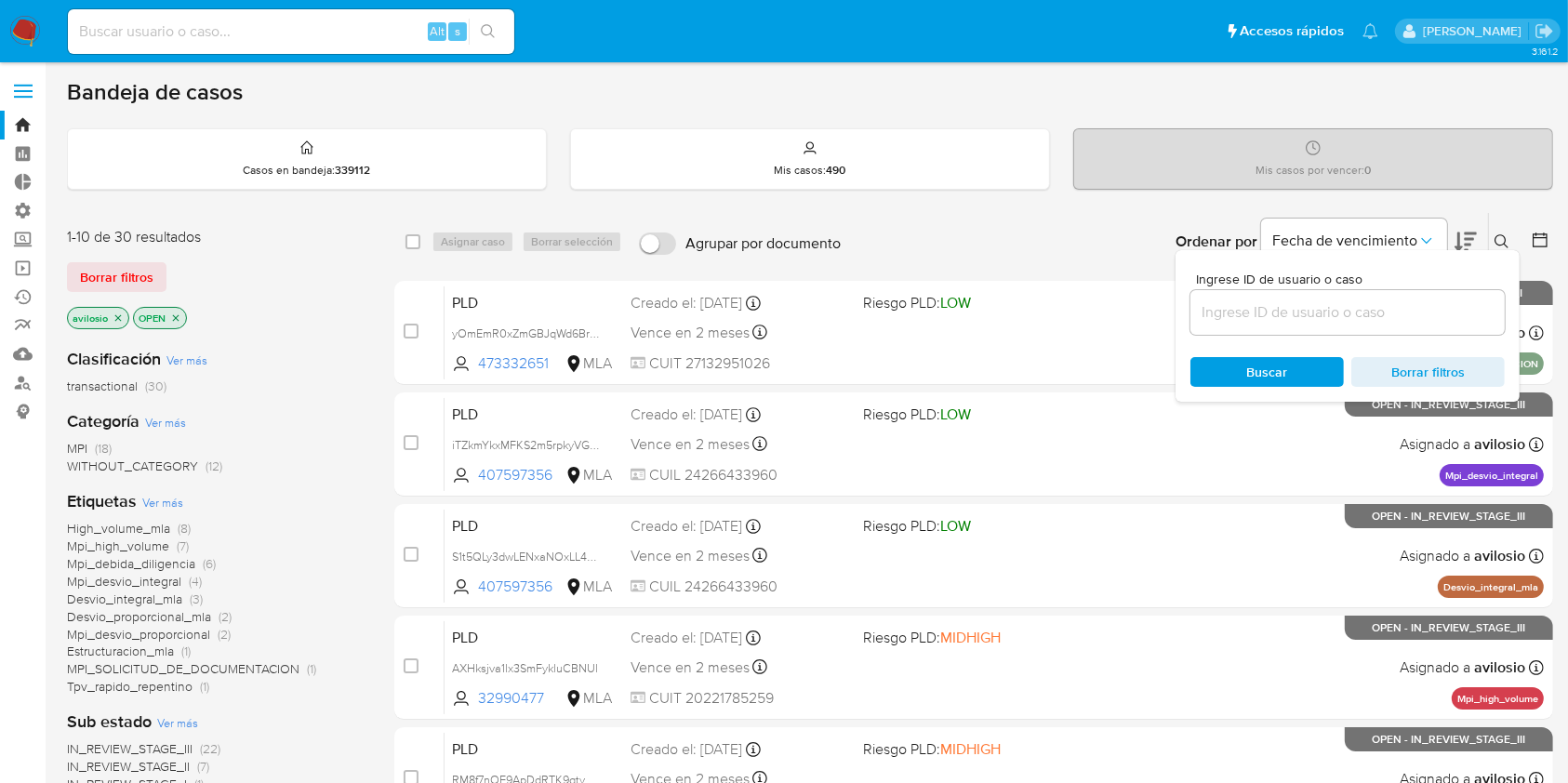
click at [117, 313] on icon "close-filter" at bounding box center [118, 319] width 11 height 11
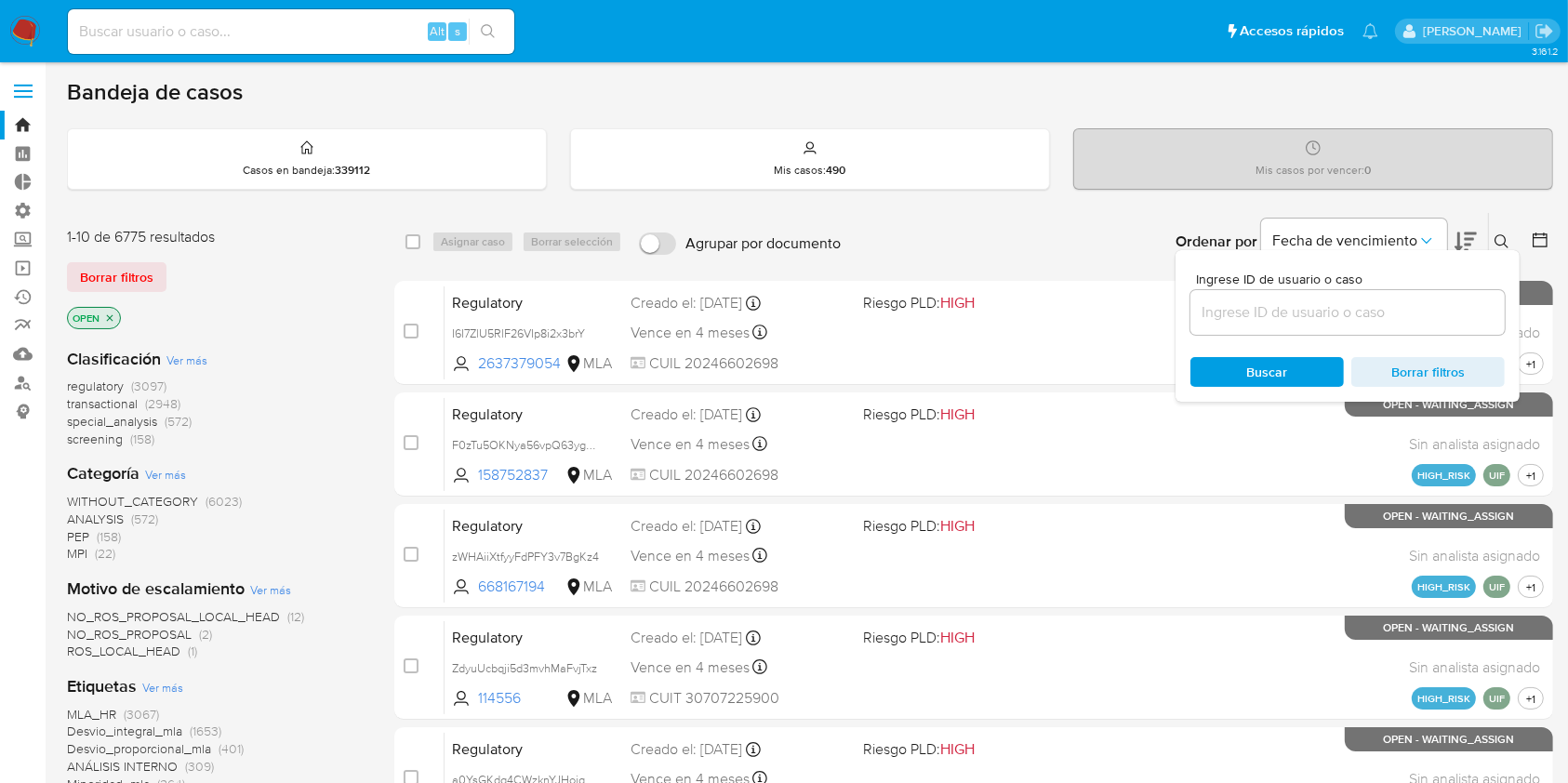
click at [112, 313] on icon "close-filter" at bounding box center [110, 319] width 11 height 11
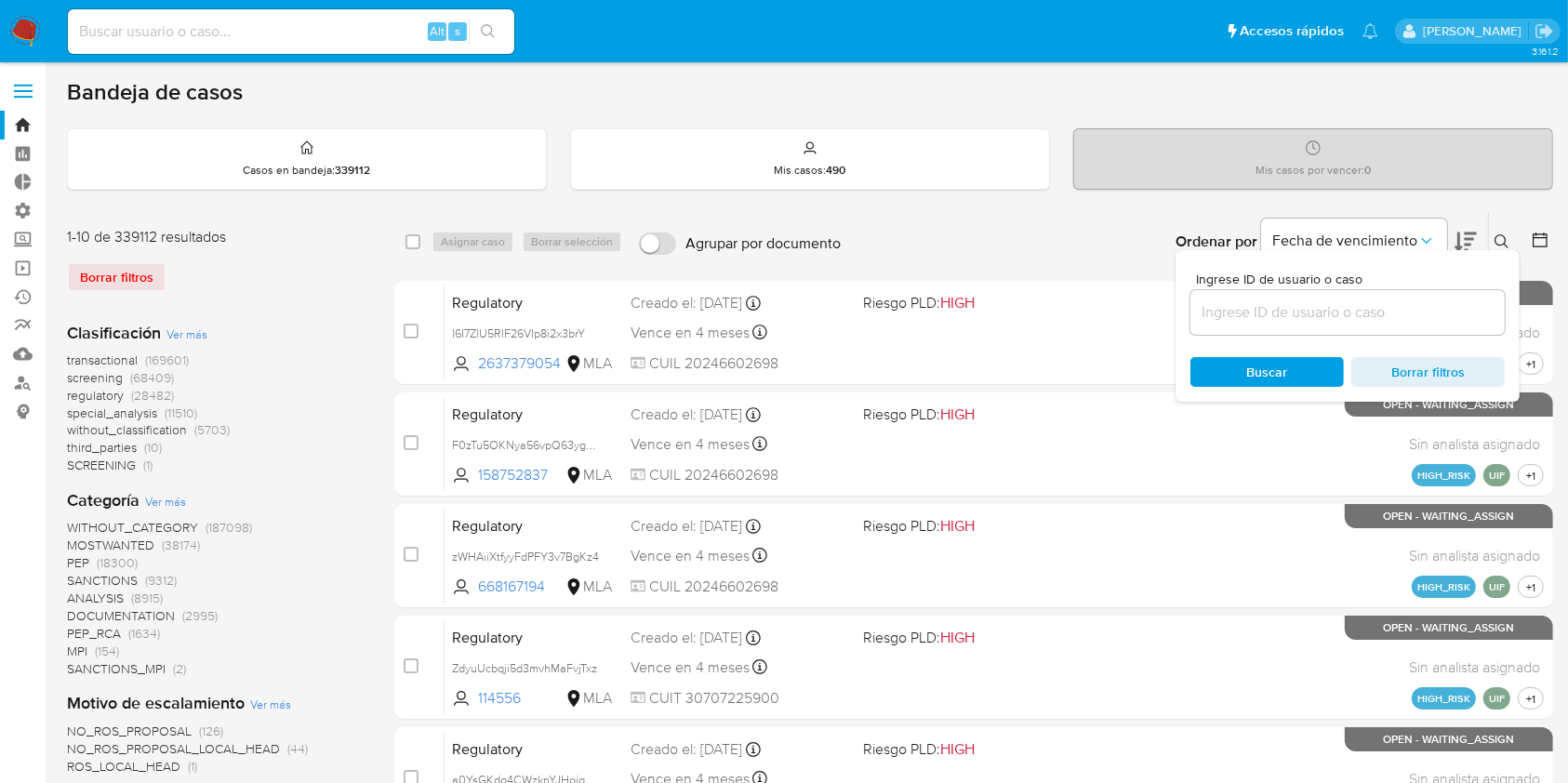
click at [1263, 301] on input at bounding box center [1347, 313] width 315 height 24
paste input "8GiFONvzvGS7L3Rcov26tvo9"
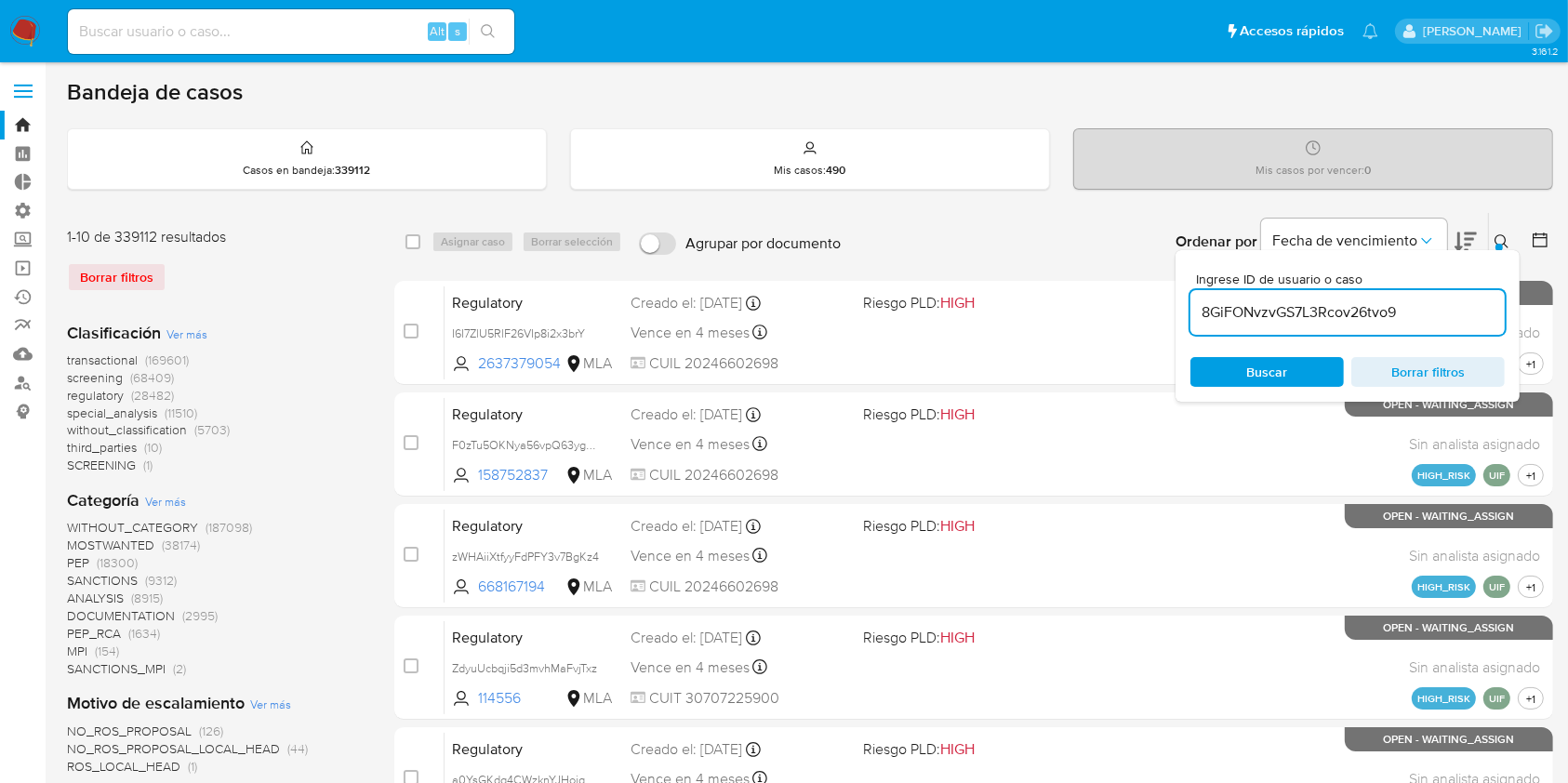
type input "8GiFONvzvGS7L3Rcov26tvo9"
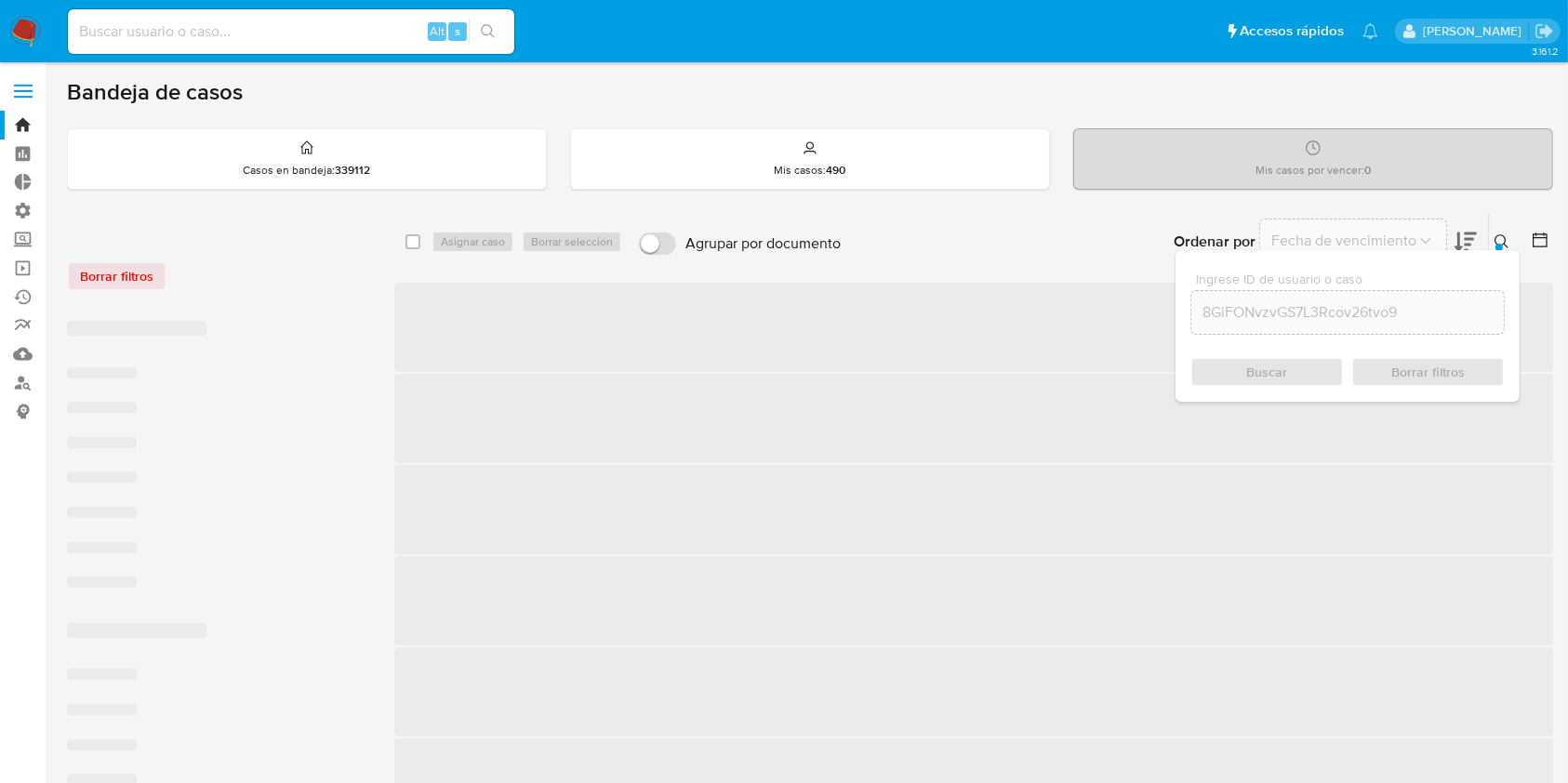
click at [1255, 350] on div "Ingrese ID de usuario o caso 8GiFONvzvGS7L3Rcov26tvo9 Buscar Borrar filtros" at bounding box center [1347, 325] width 344 height 151
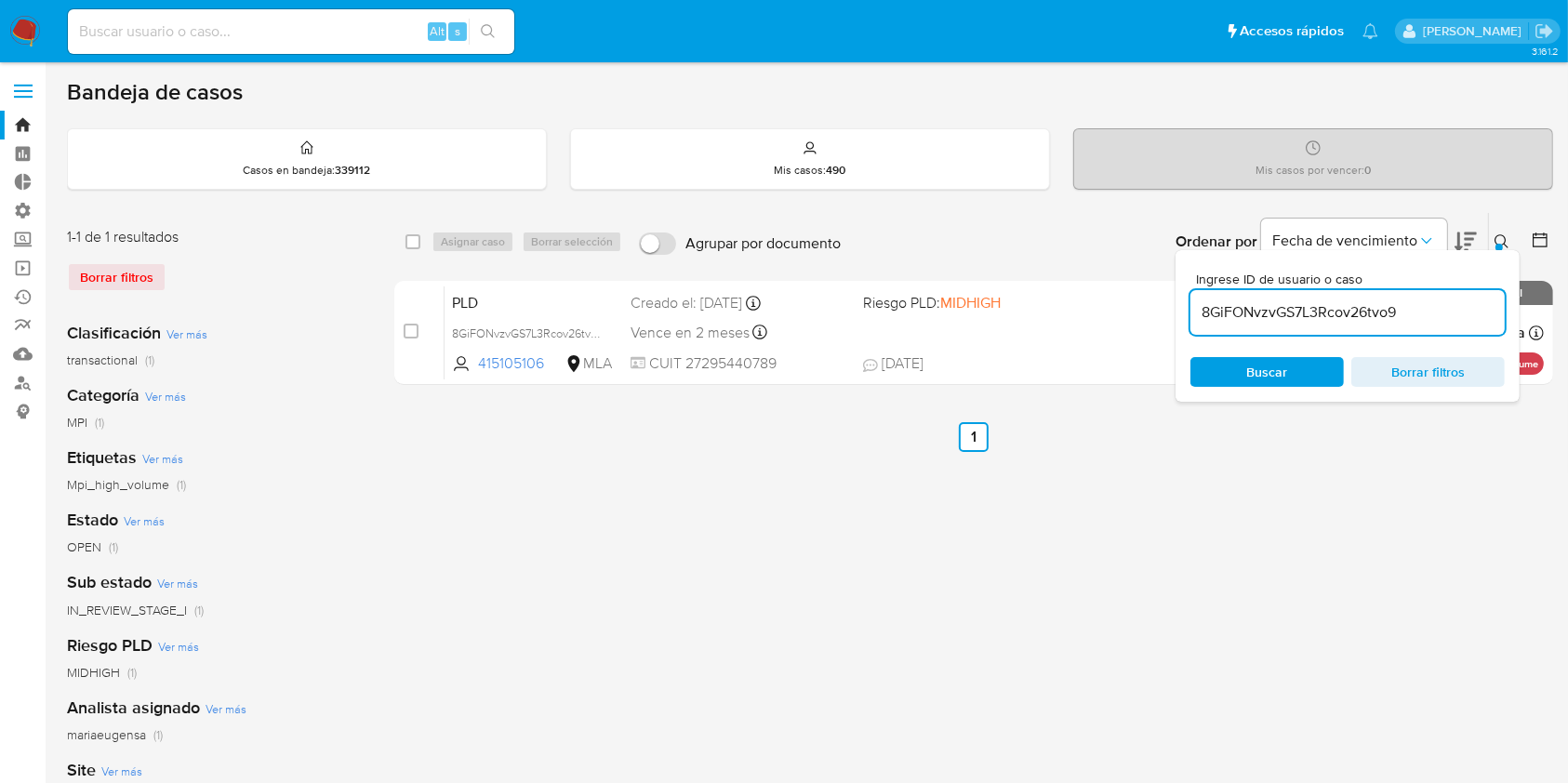
drag, startPoint x: 935, startPoint y: 603, endPoint x: 892, endPoint y: 589, distance: 45.2
click at [892, 589] on div "select-all-cases-checkbox Asignar caso Borrar selección Agrupar por documento O…" at bounding box center [973, 620] width 1158 height 817
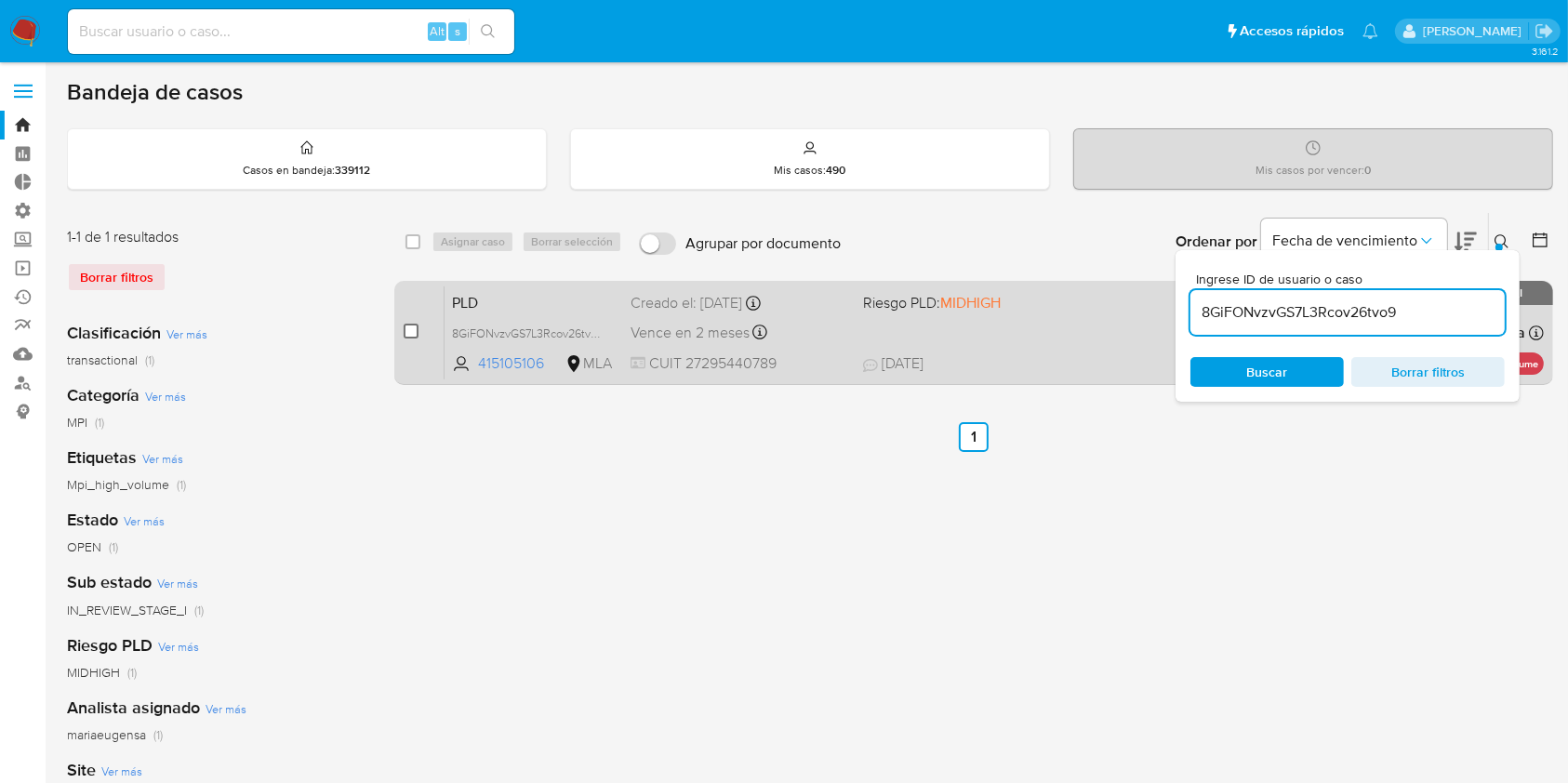
click at [415, 326] on input "checkbox" at bounding box center [411, 331] width 15 height 15
checkbox input "true"
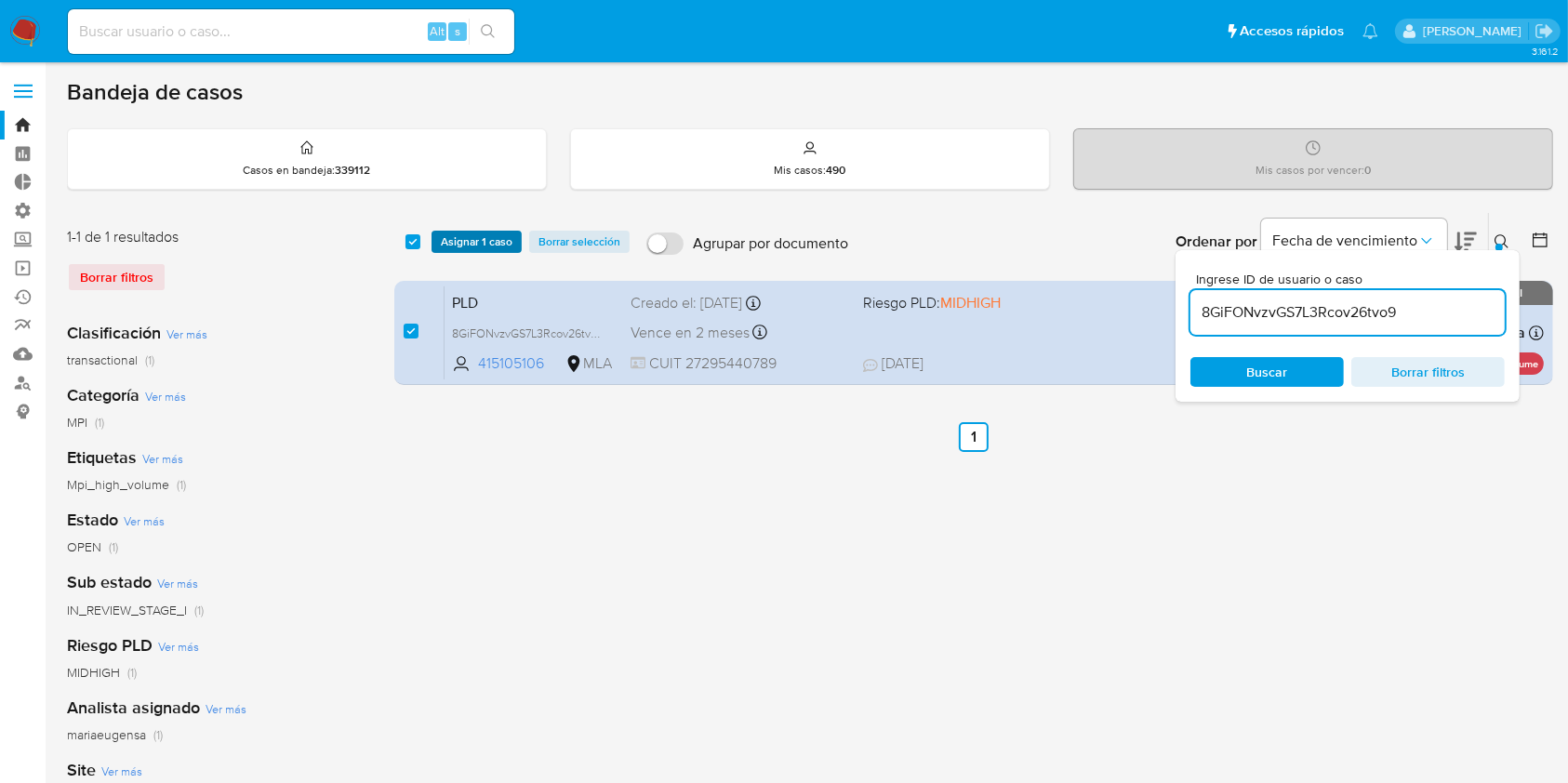
click at [482, 232] on span "Asignar 1 caso" at bounding box center [476, 242] width 71 height 19
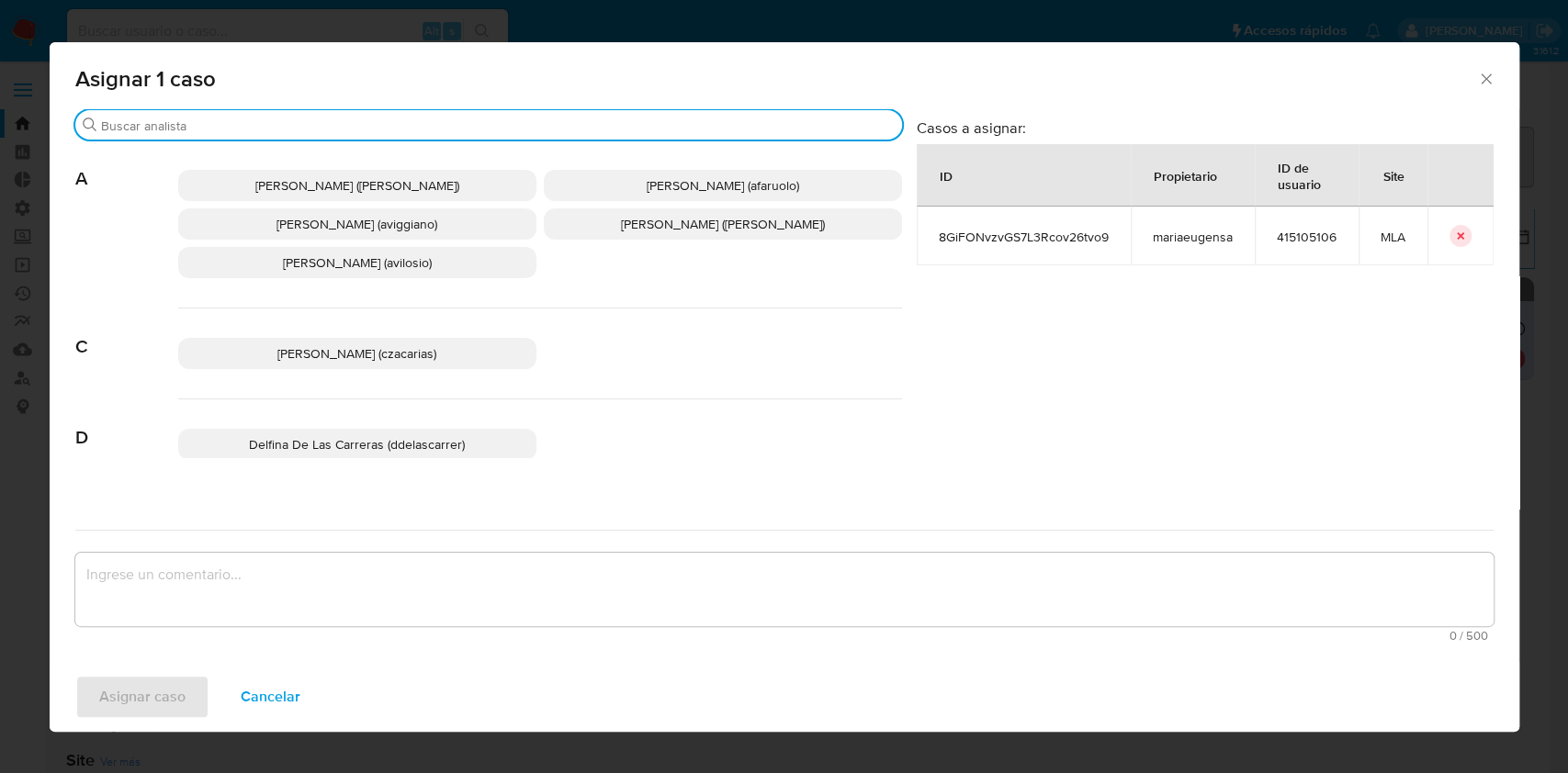
click at [235, 122] on input "Buscar" at bounding box center [498, 126] width 794 height 17
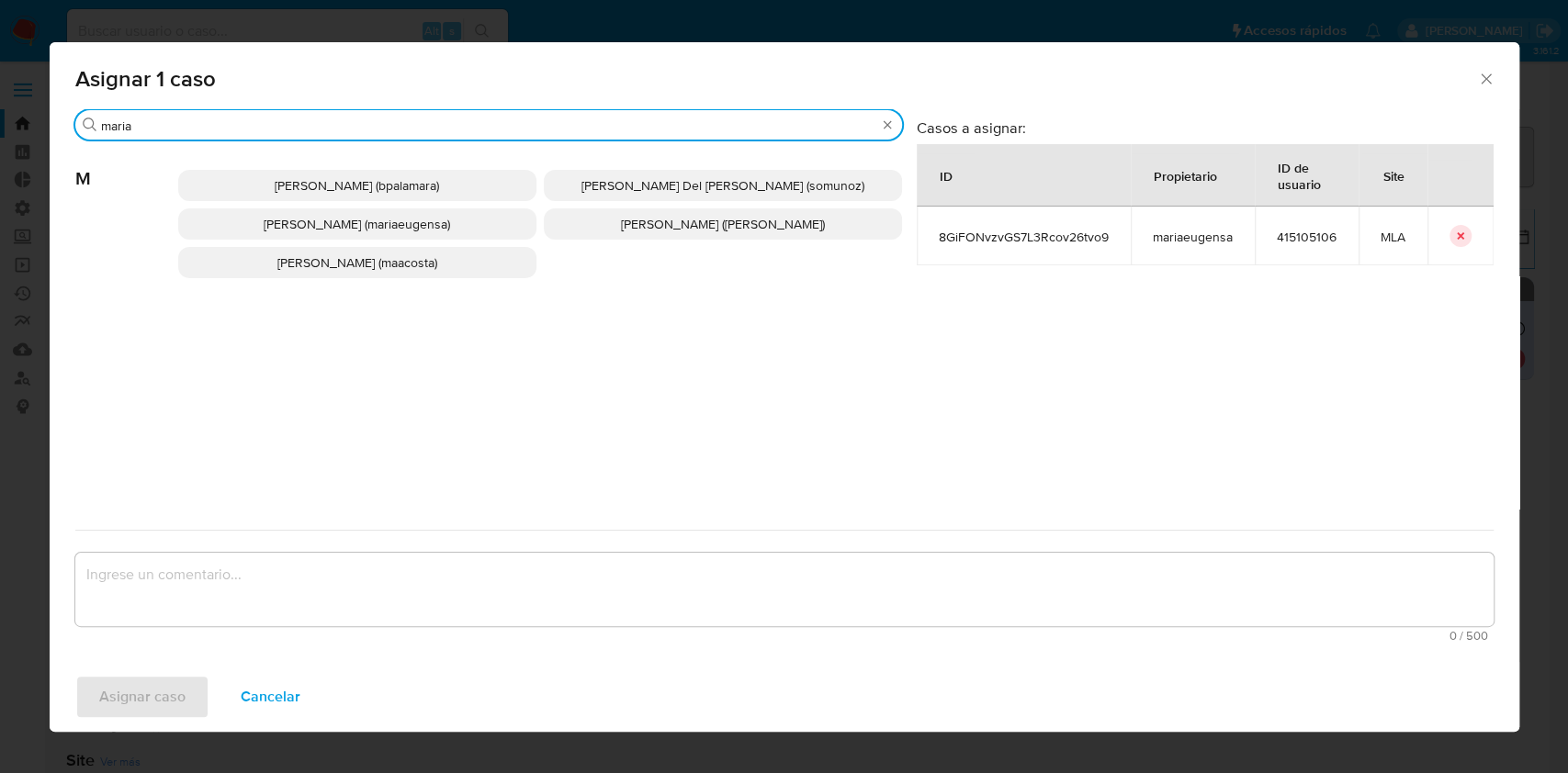
type input "maria"
click at [374, 226] on span "Maria Eugenia Sanchez (mariaeugensa)" at bounding box center [356, 225] width 187 height 19
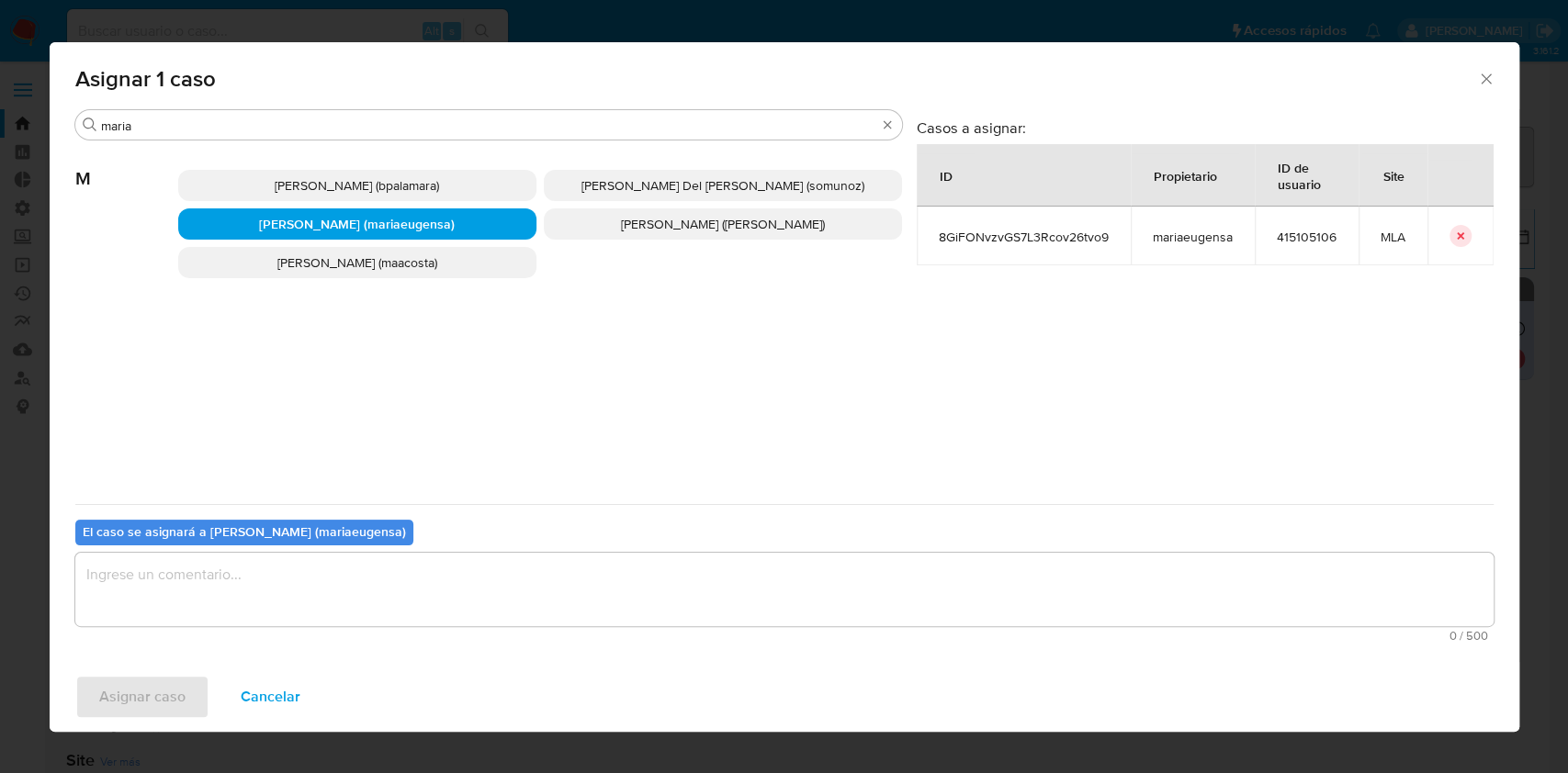
click at [186, 577] on textarea "assign-modal" at bounding box center [784, 589] width 1419 height 73
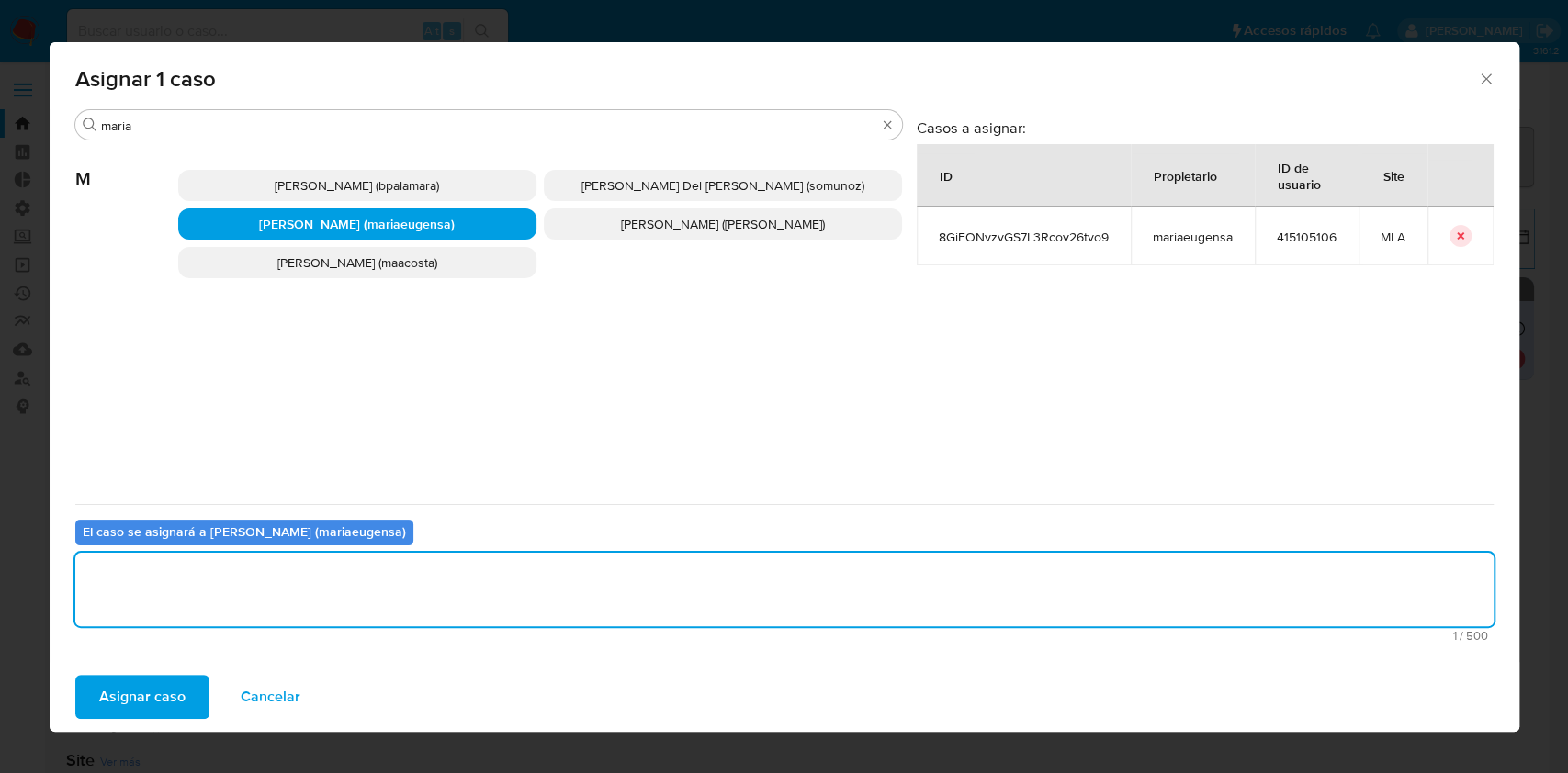
click at [147, 697] on span "Asignar caso" at bounding box center [142, 697] width 86 height 41
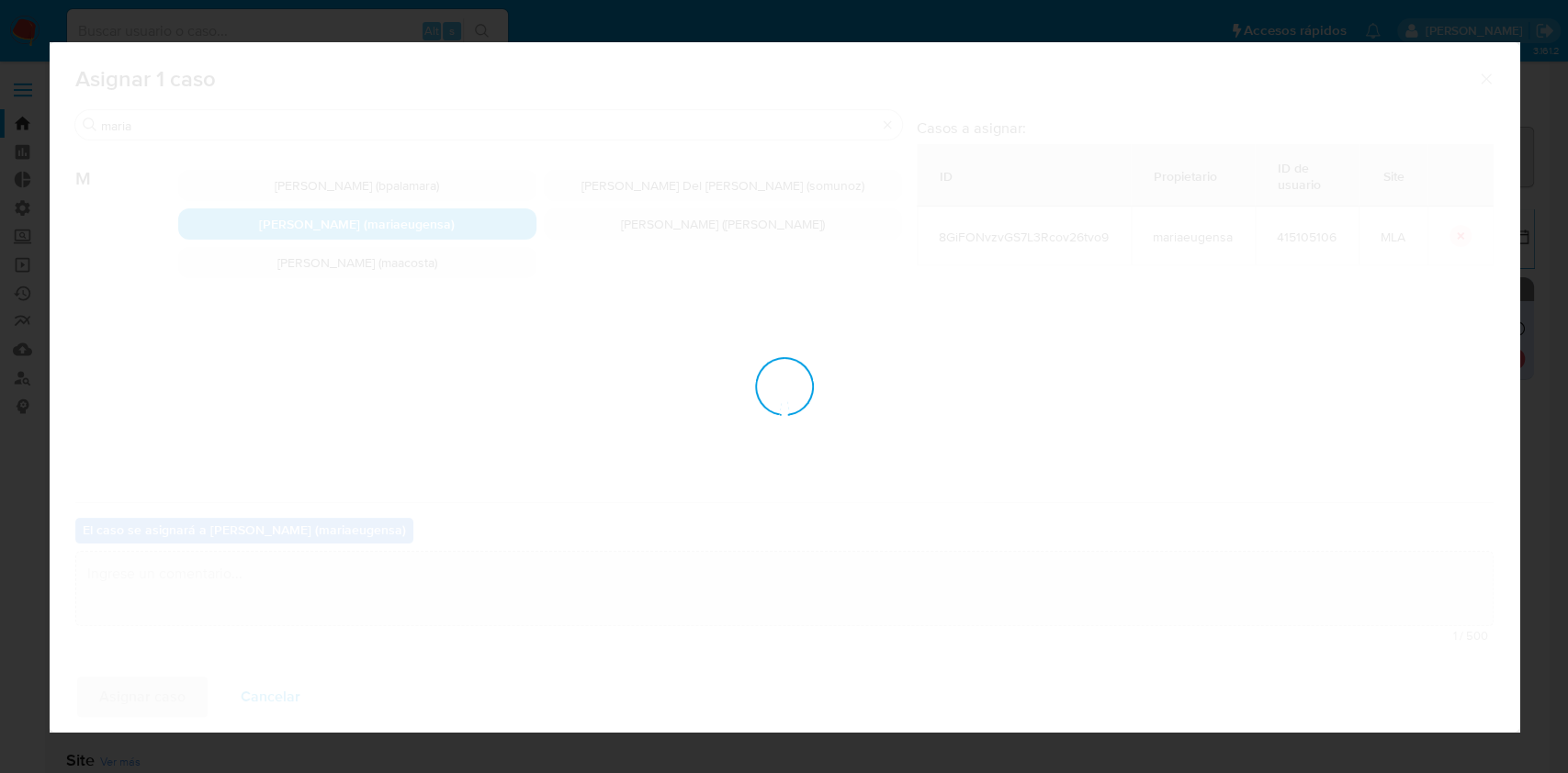
checkbox input "false"
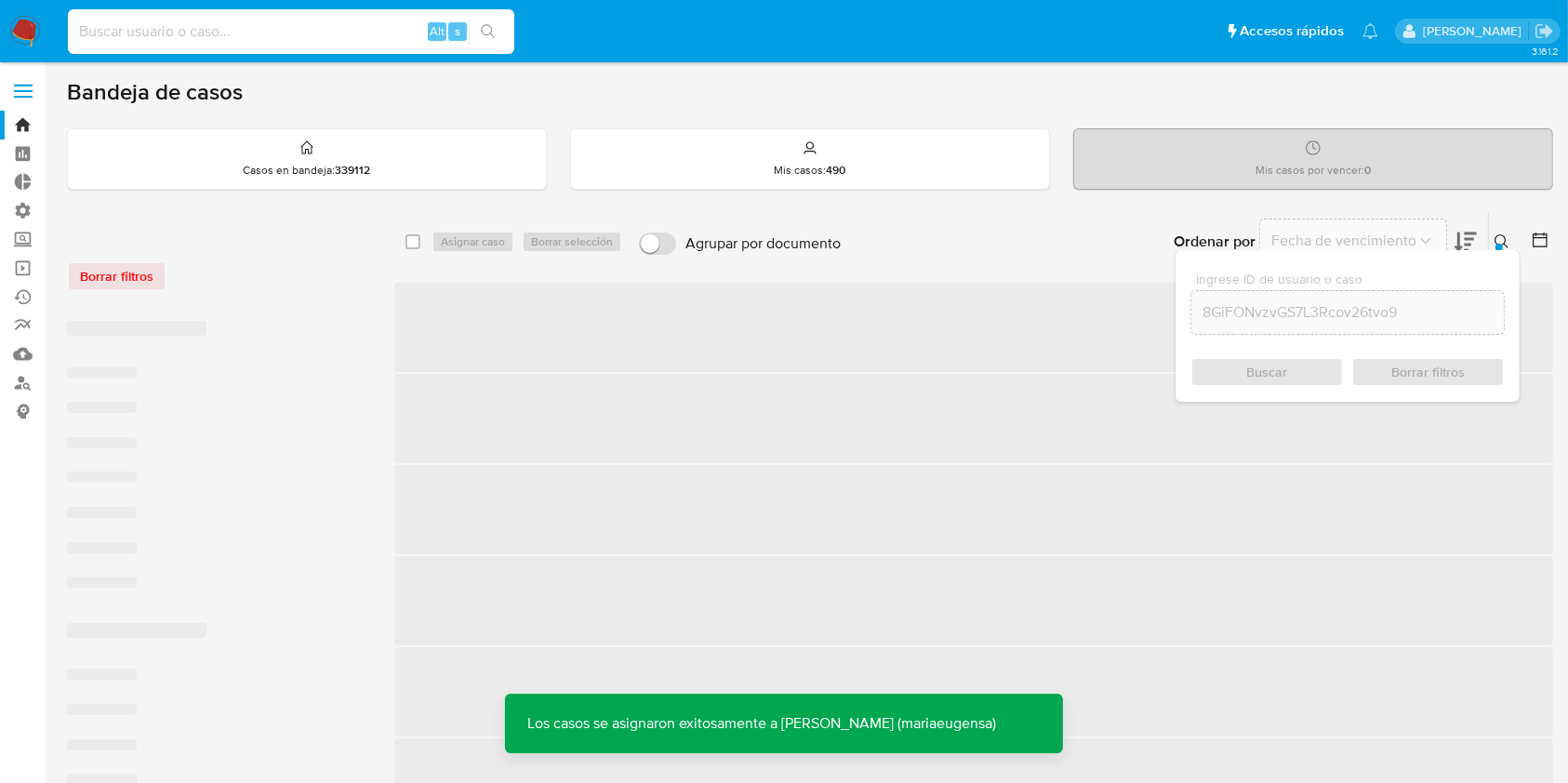
click at [253, 38] on input at bounding box center [290, 32] width 446 height 24
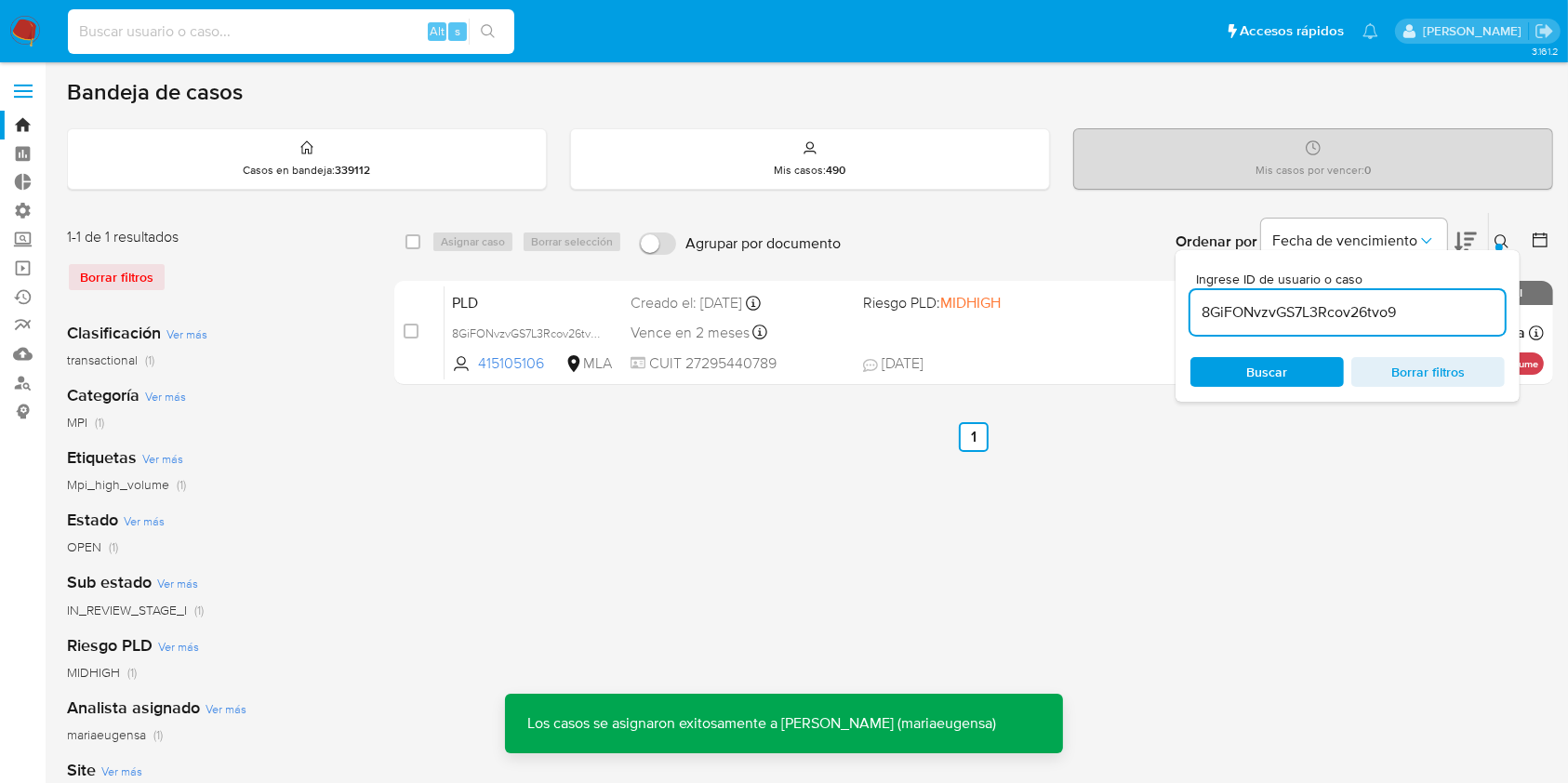
click at [210, 26] on input at bounding box center [290, 32] width 446 height 24
paste input "8GiFONvzvGS7L3Rcov26tvo9"
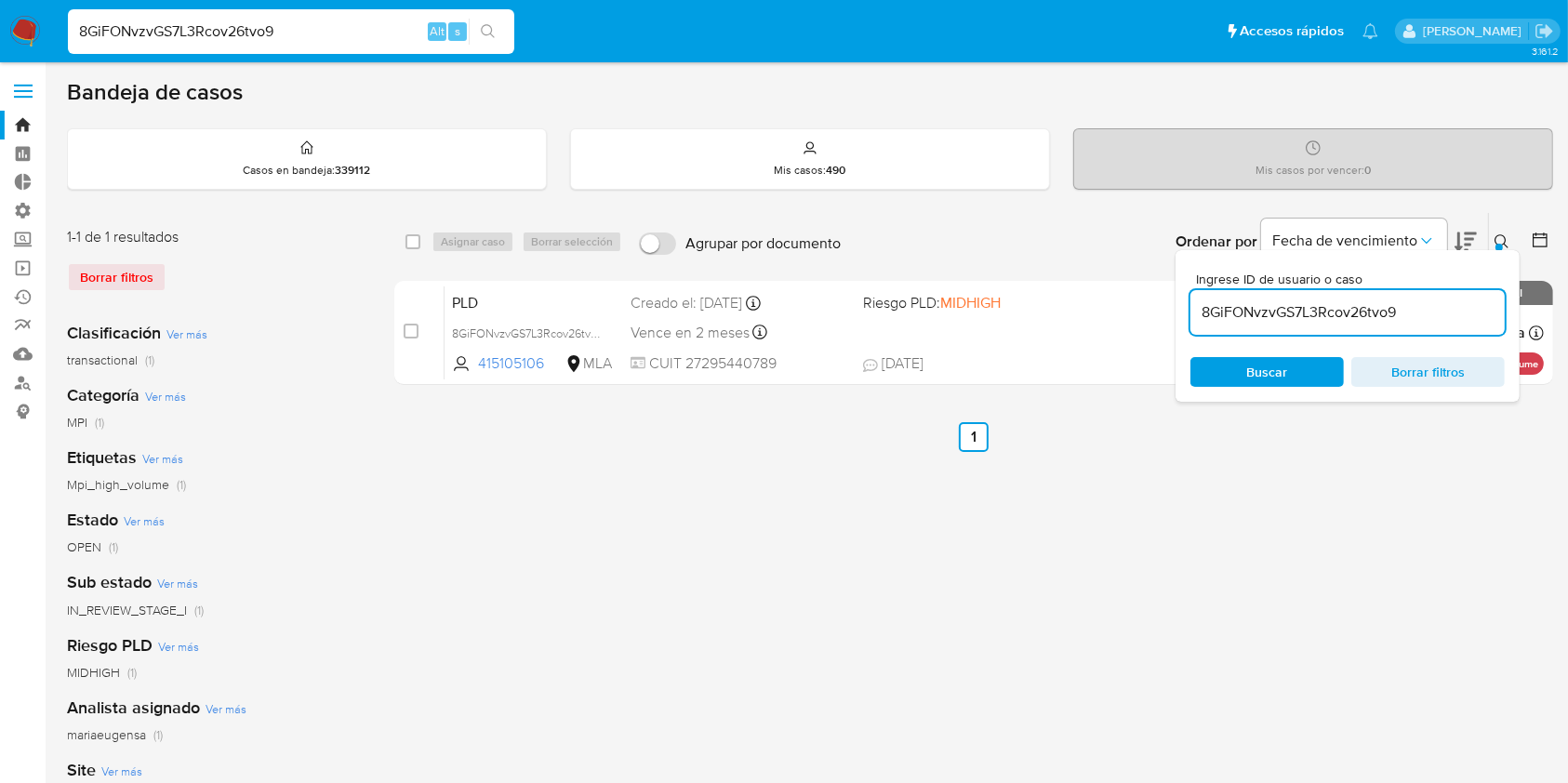
type input "8GiFONvzvGS7L3Rcov26tvo9"
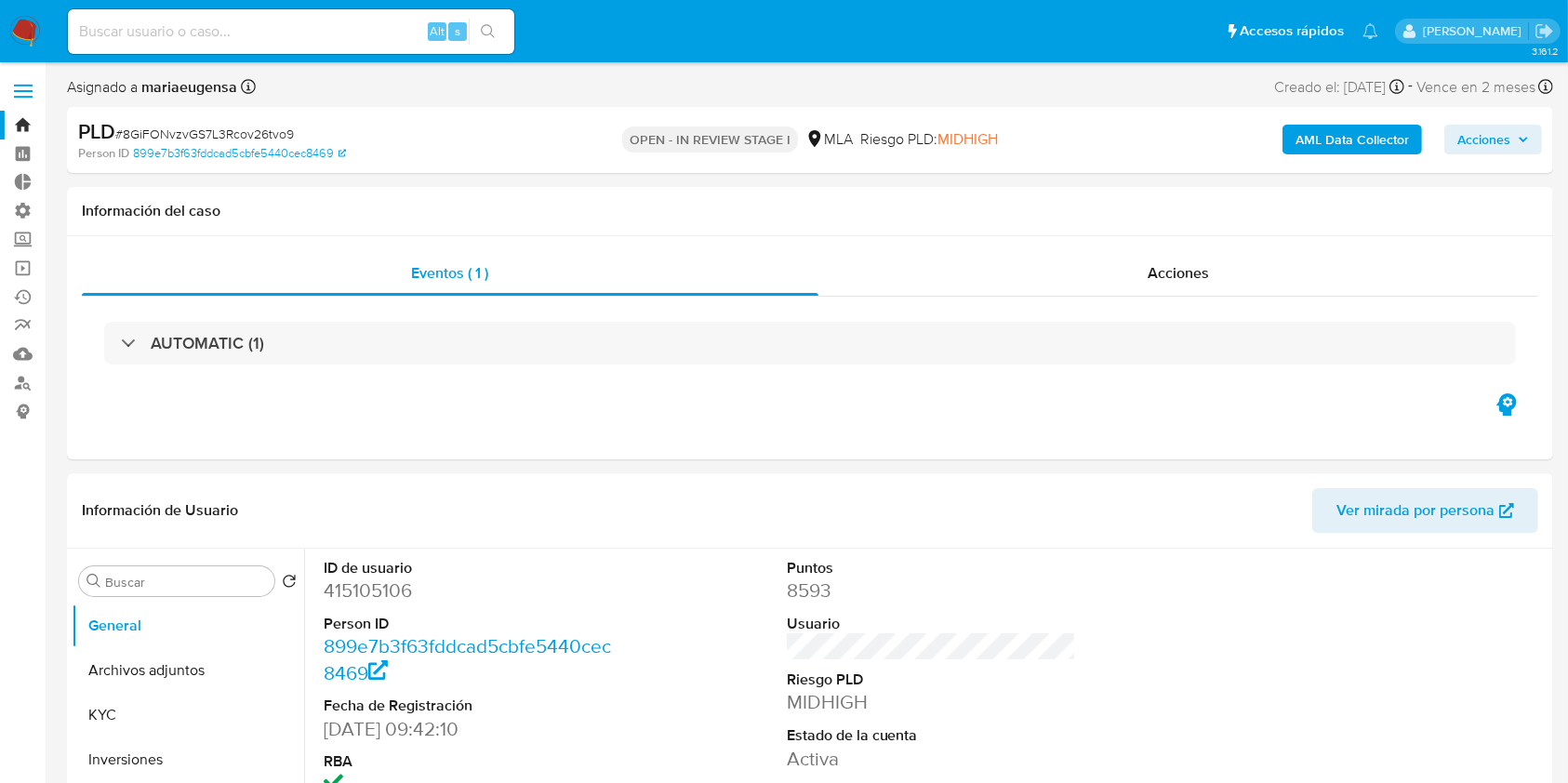
select select "10"
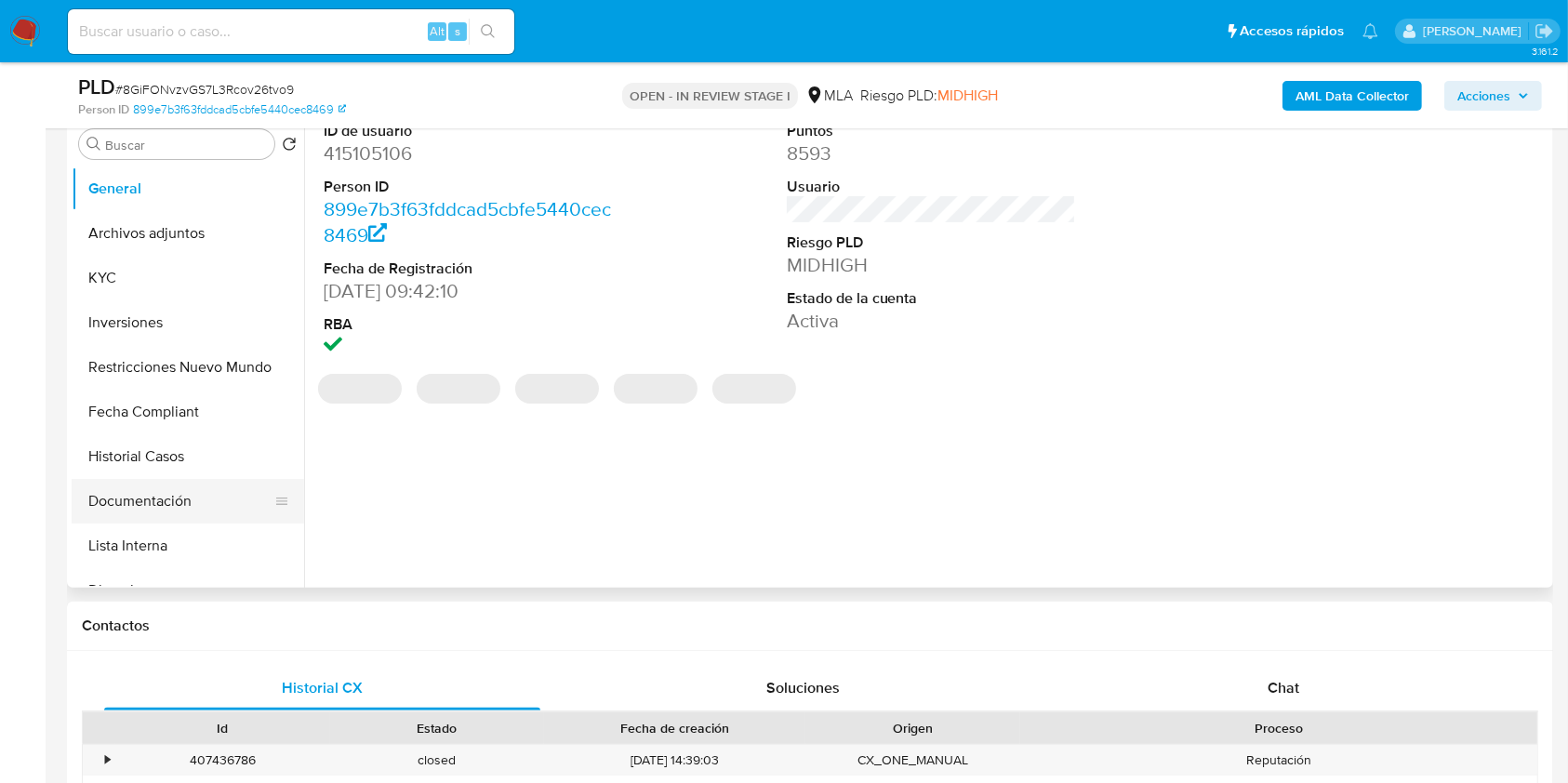
scroll to position [372, 0]
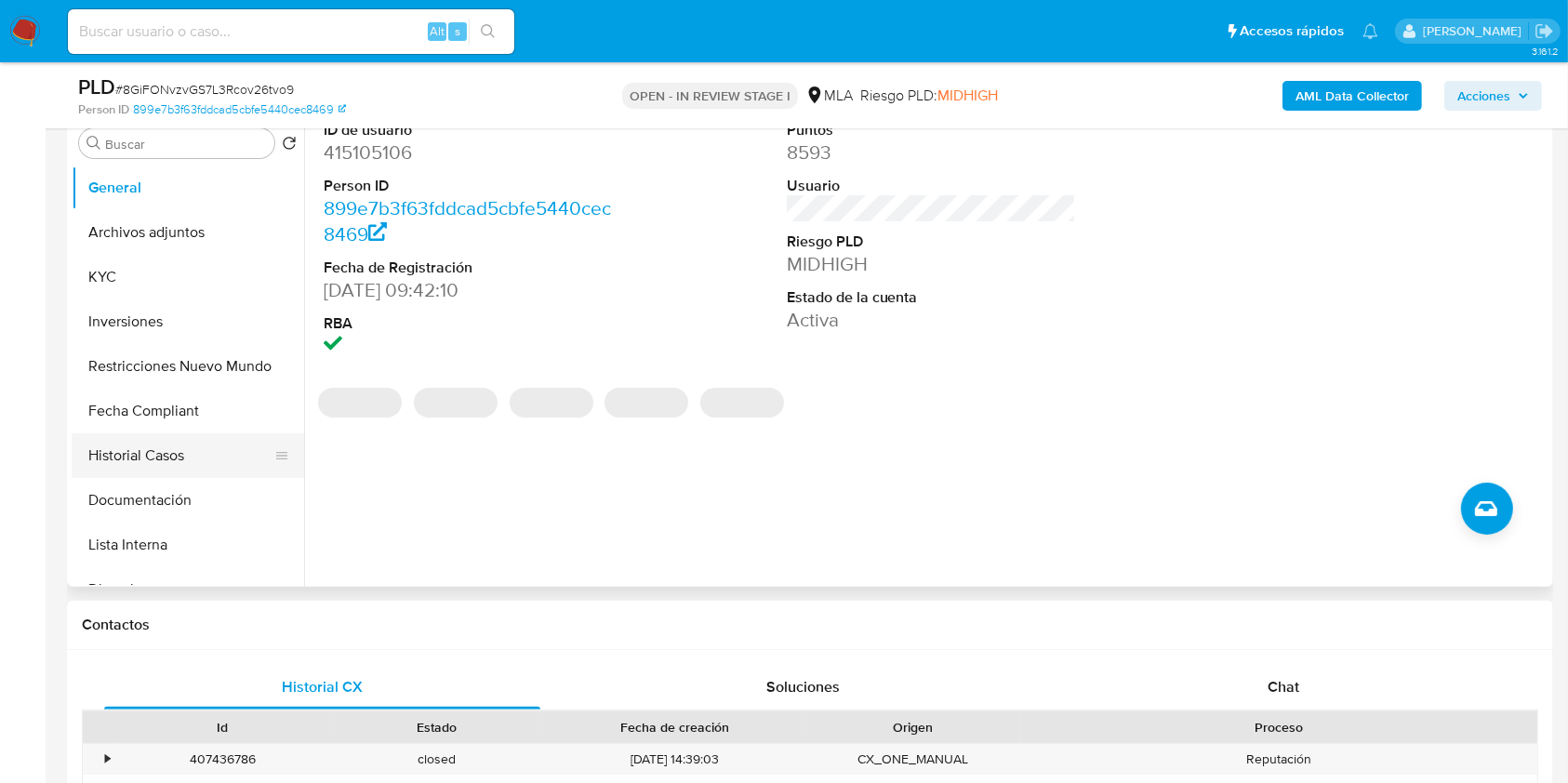
click at [164, 454] on button "Historial Casos" at bounding box center [180, 456] width 218 height 45
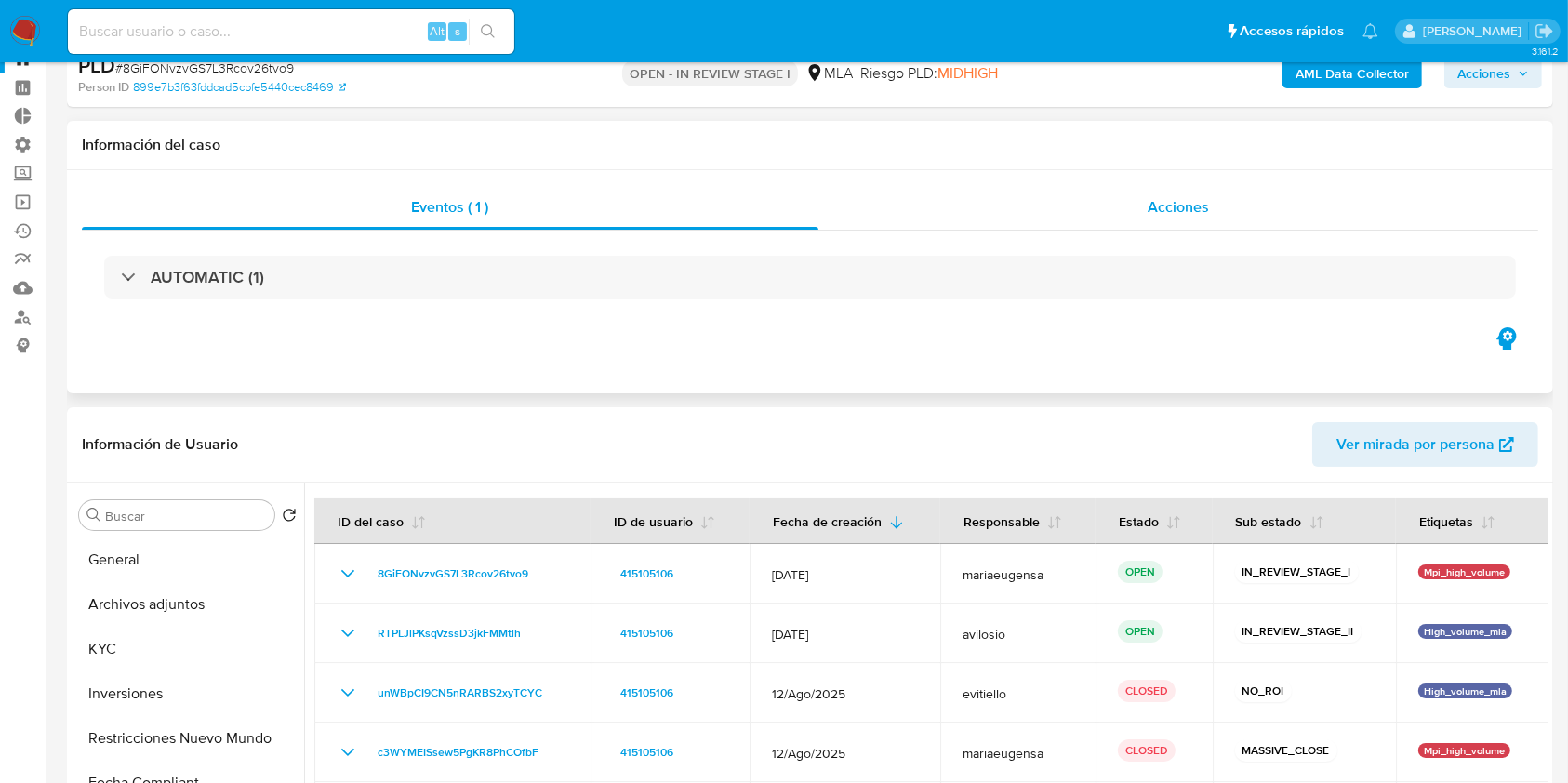
scroll to position [0, 0]
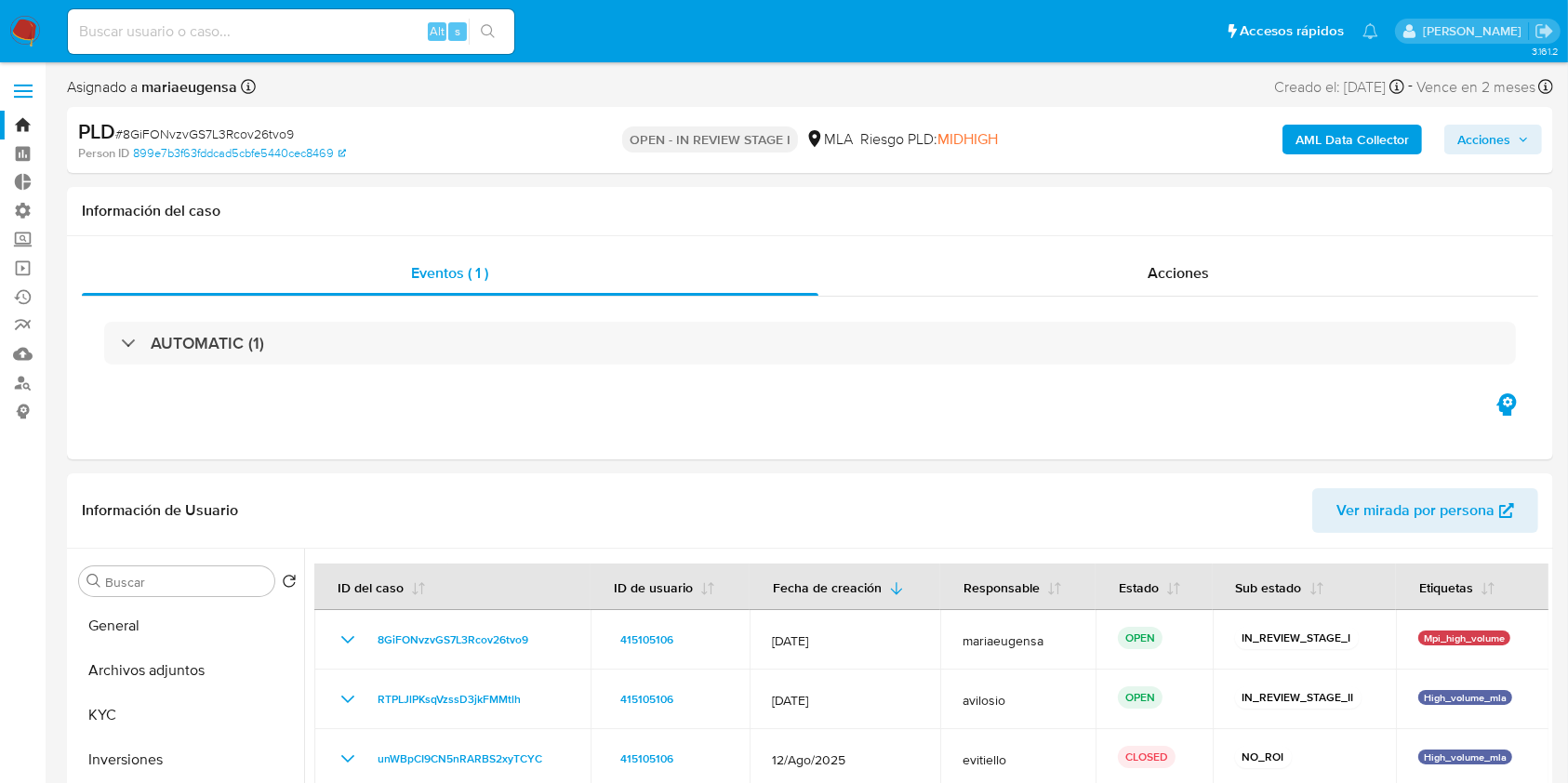
click at [1521, 145] on icon "button" at bounding box center [1523, 140] width 11 height 11
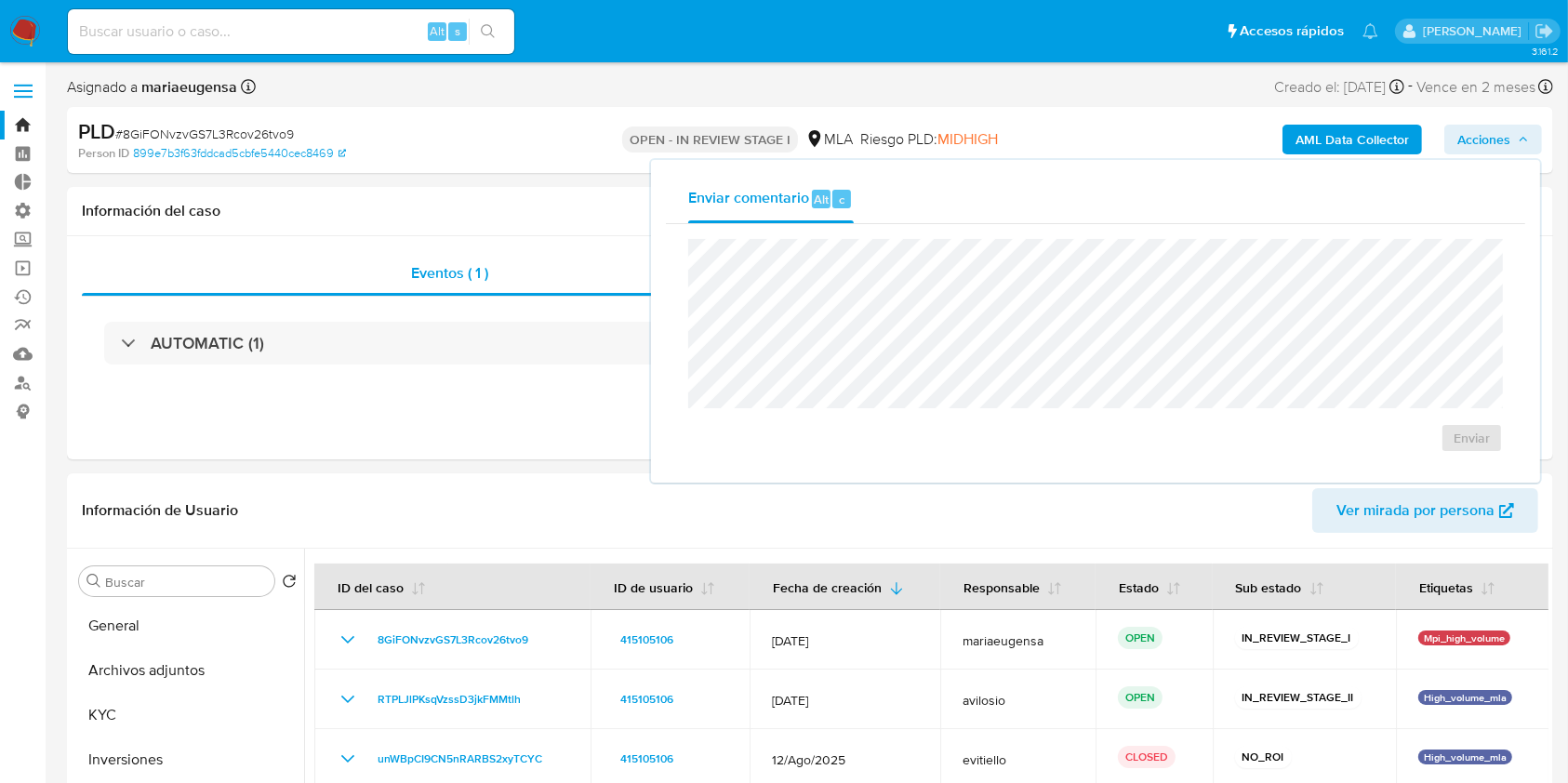
click at [1517, 143] on icon "button" at bounding box center [1523, 140] width 11 height 11
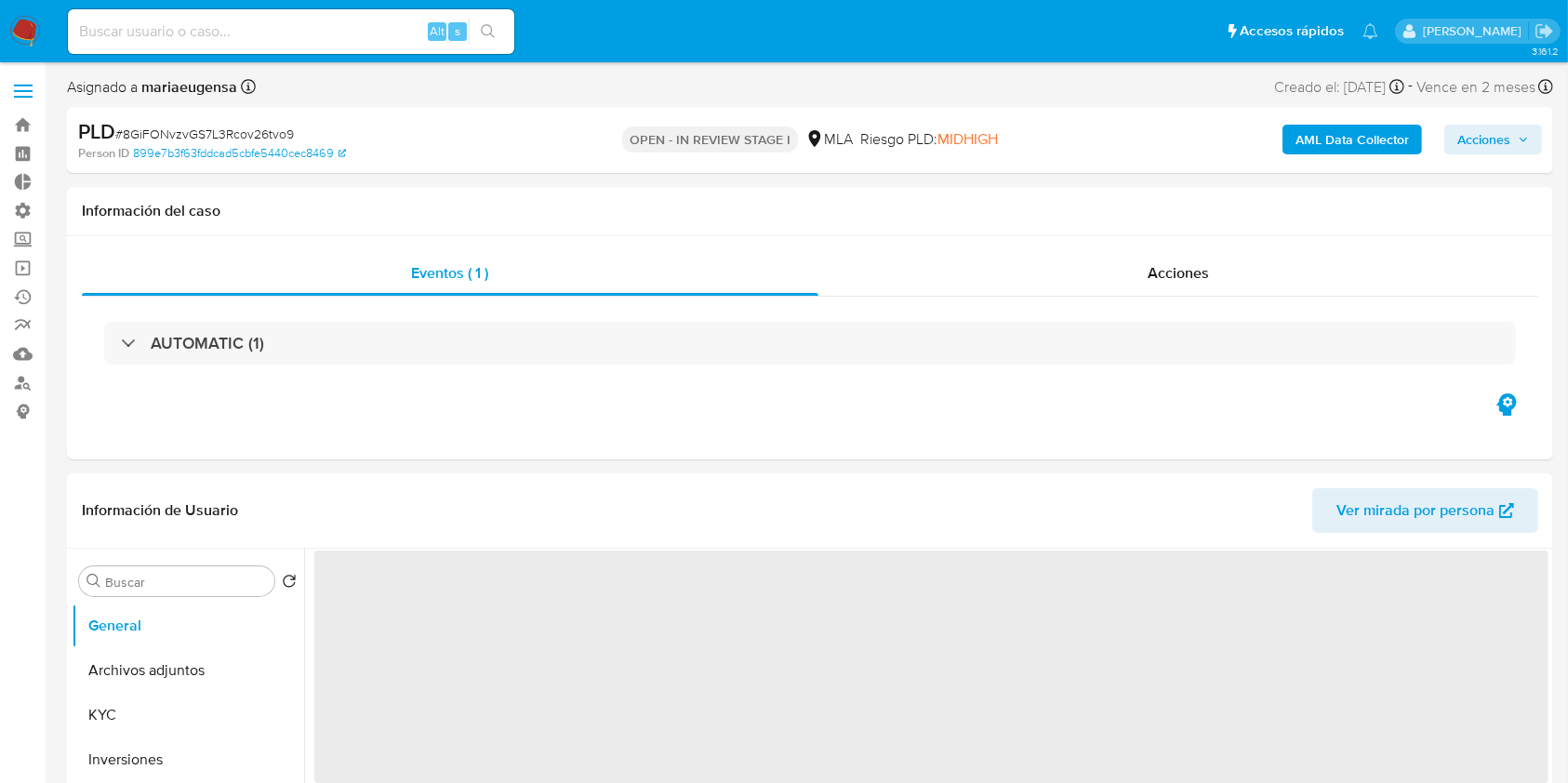
select select "10"
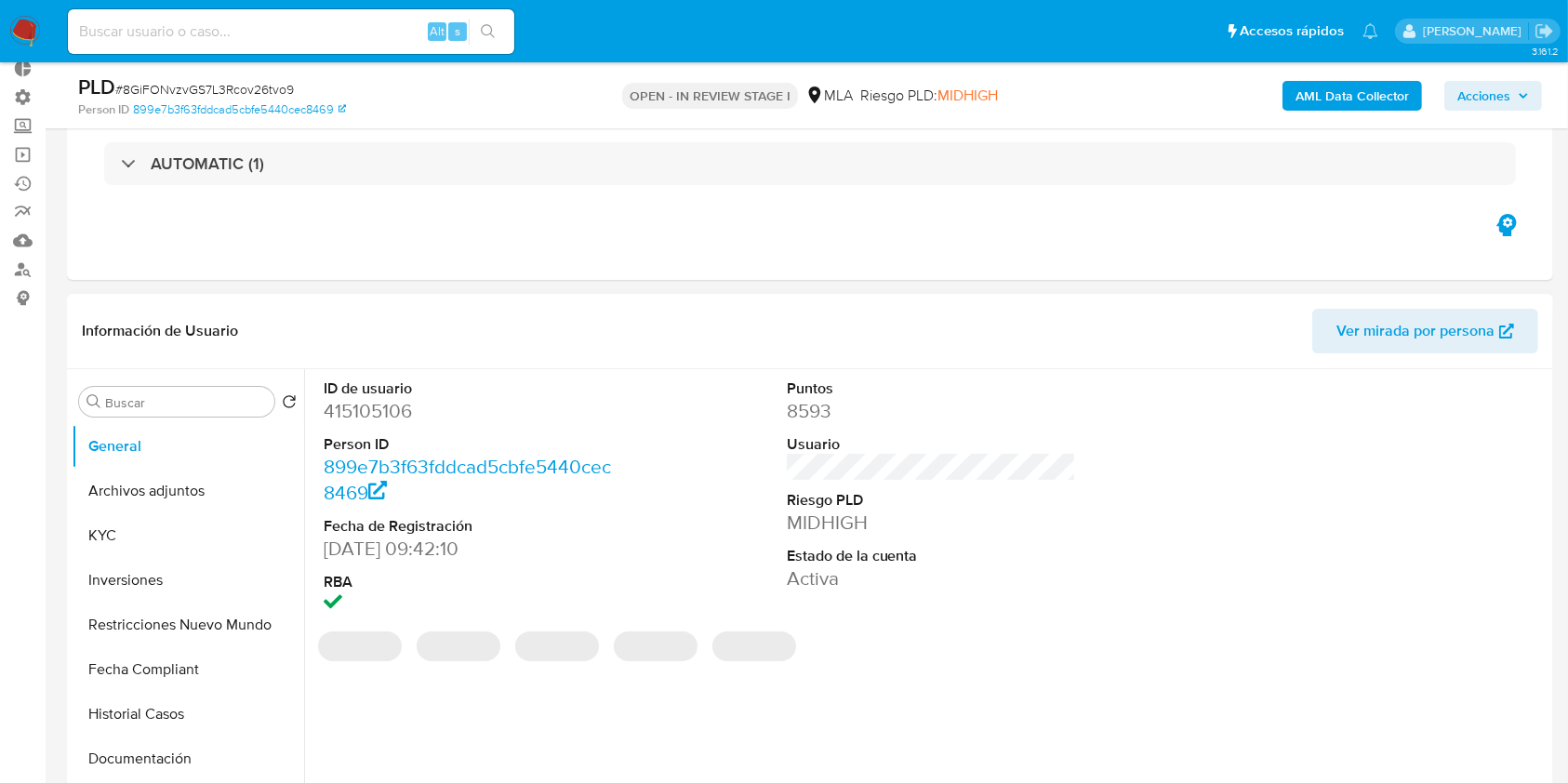
scroll to position [247, 0]
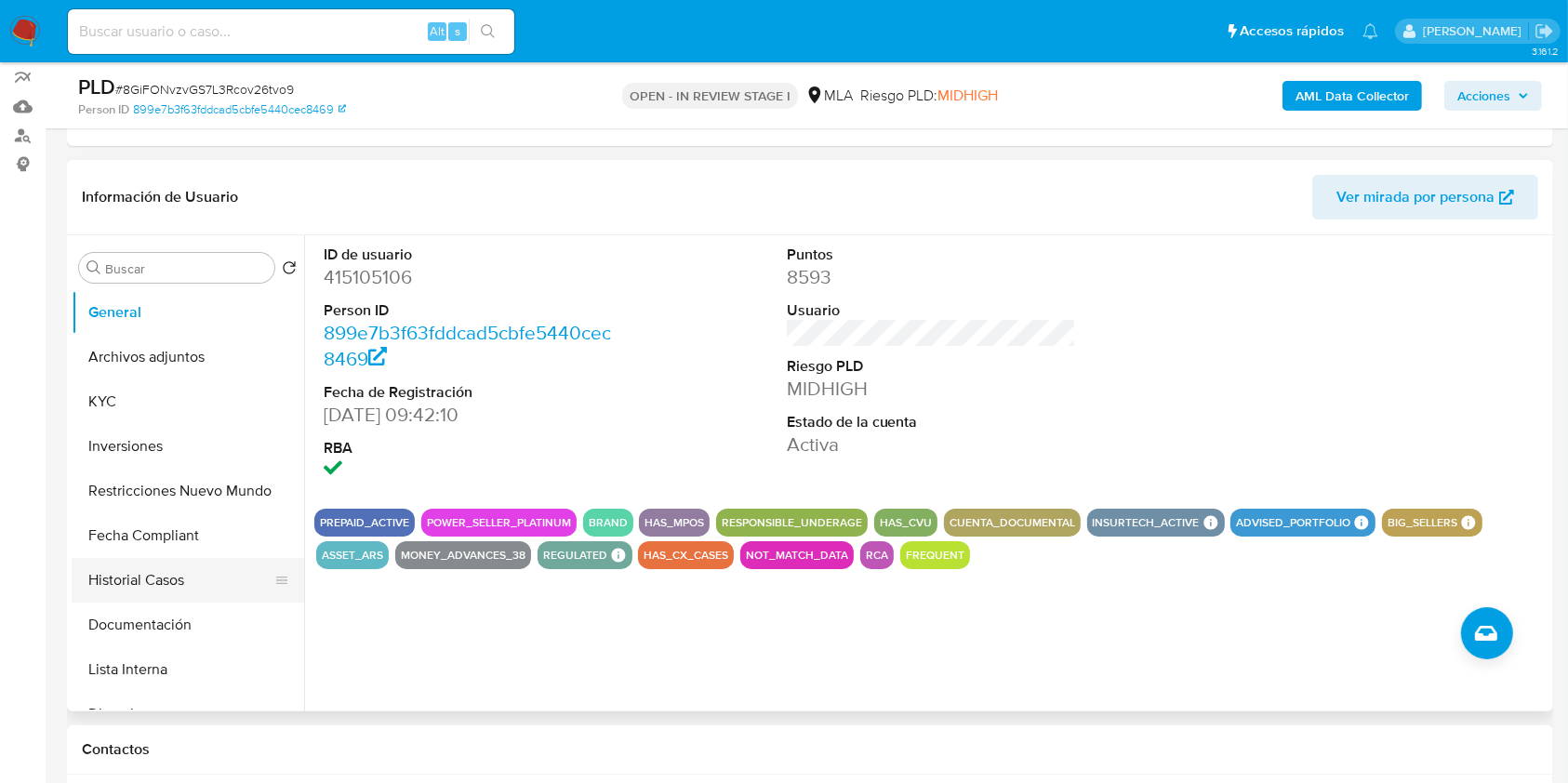
click at [146, 571] on button "Historial Casos" at bounding box center [180, 581] width 218 height 45
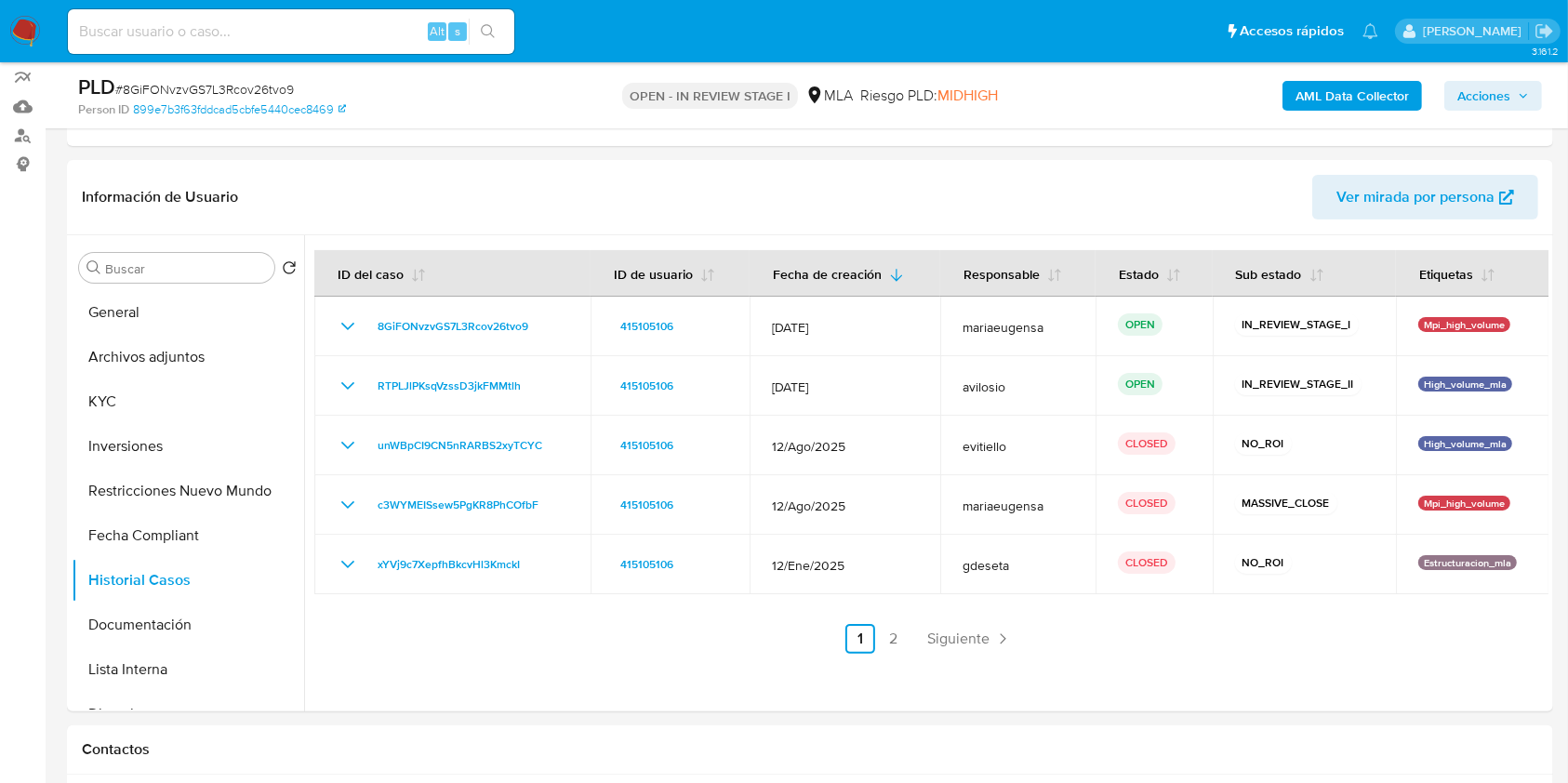
click at [1516, 93] on span "Acciones" at bounding box center [1493, 96] width 71 height 26
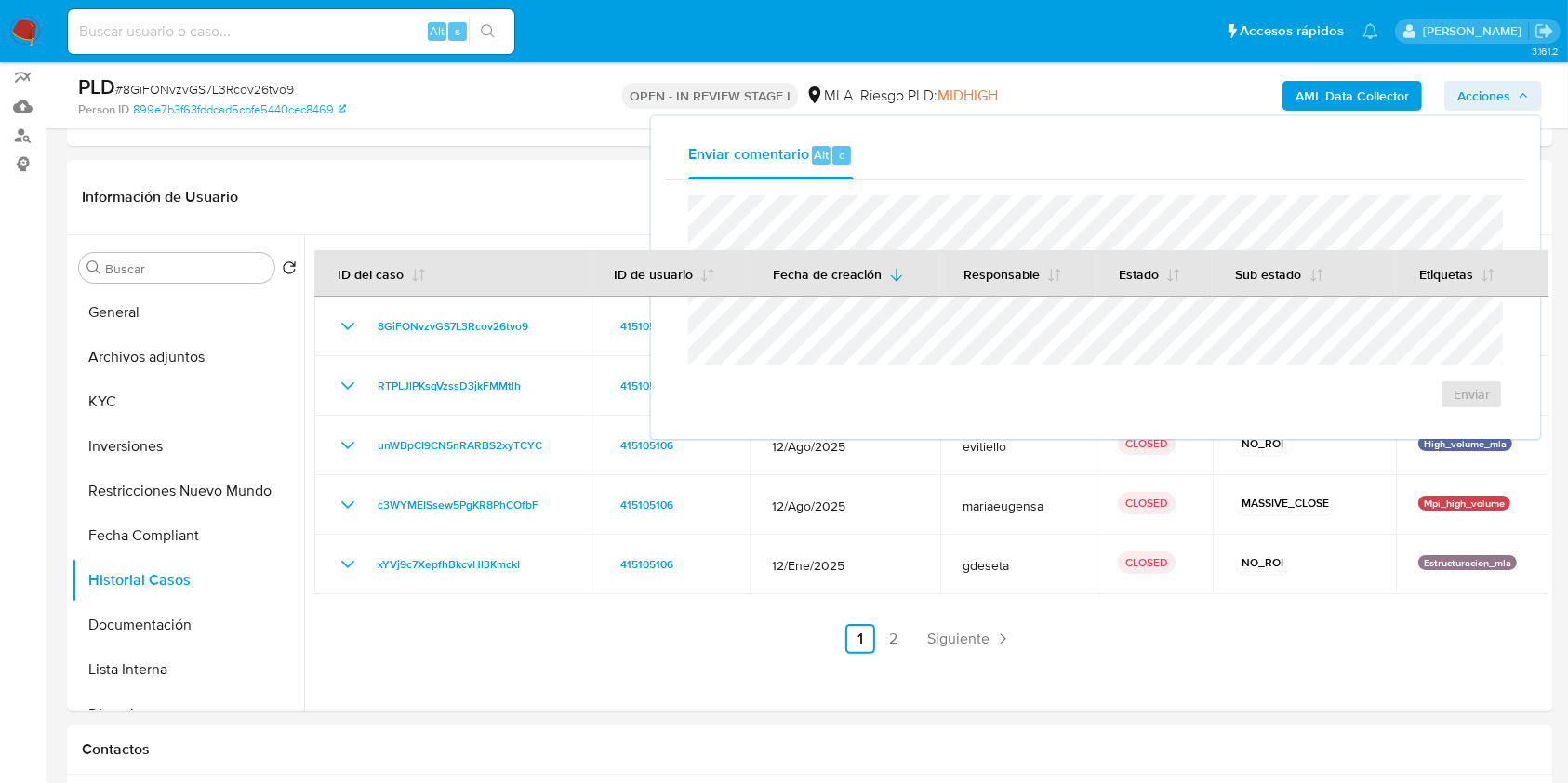
click at [1010, 158] on div "Enviar comentario Alt c" at bounding box center [1095, 155] width 860 height 48
click at [491, 185] on header "Información de Usuario Ver mirada por persona" at bounding box center [810, 197] width 1456 height 45
